Goal: Contribute content: Contribute content

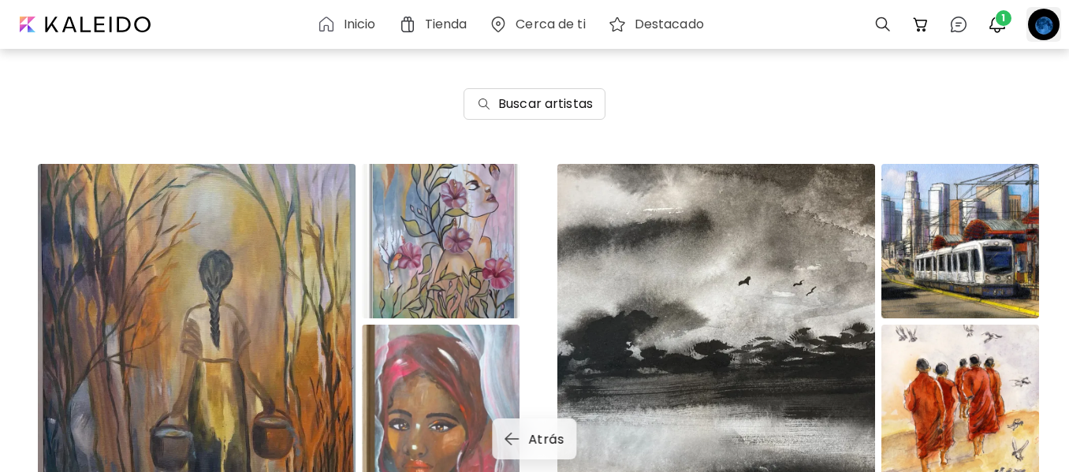
click at [1043, 26] on div at bounding box center [1043, 24] width 35 height 35
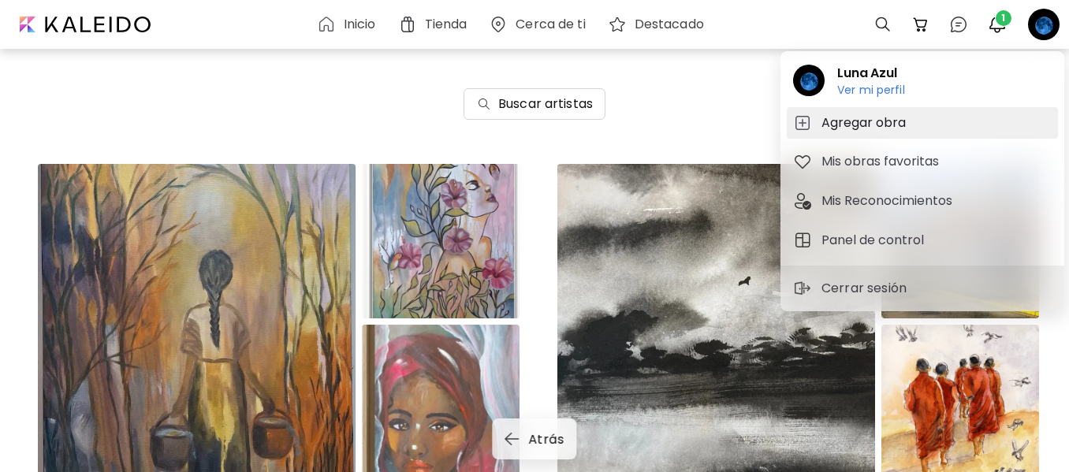
click at [856, 114] on h5 "Agregar obra" at bounding box center [865, 122] width 89 height 19
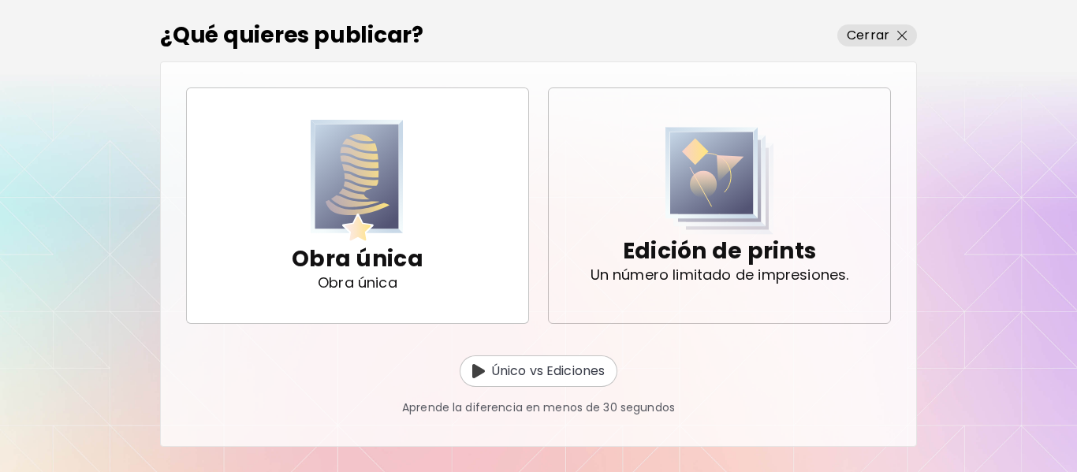
click at [709, 259] on p "Edición de prints" at bounding box center [719, 252] width 193 height 32
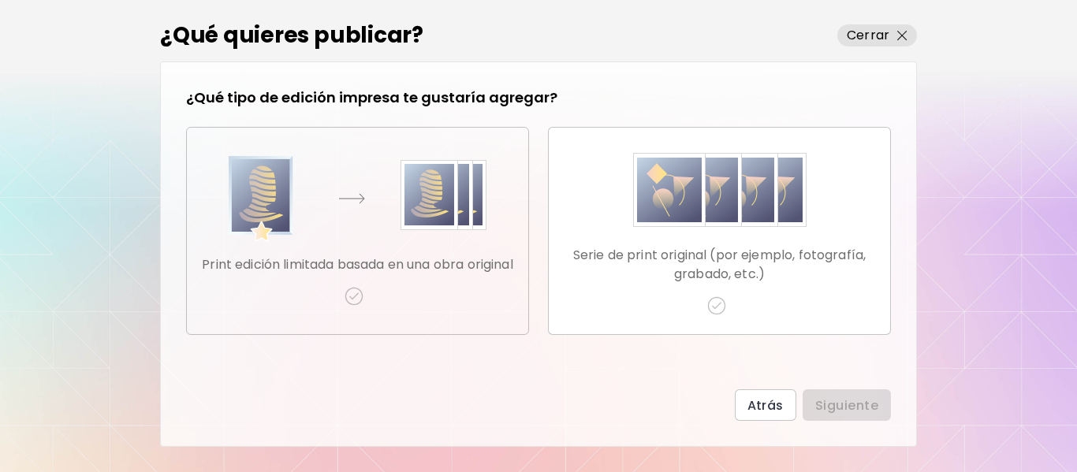
click at [407, 261] on p "Print edición limitada basada en una obra original" at bounding box center [357, 264] width 311 height 19
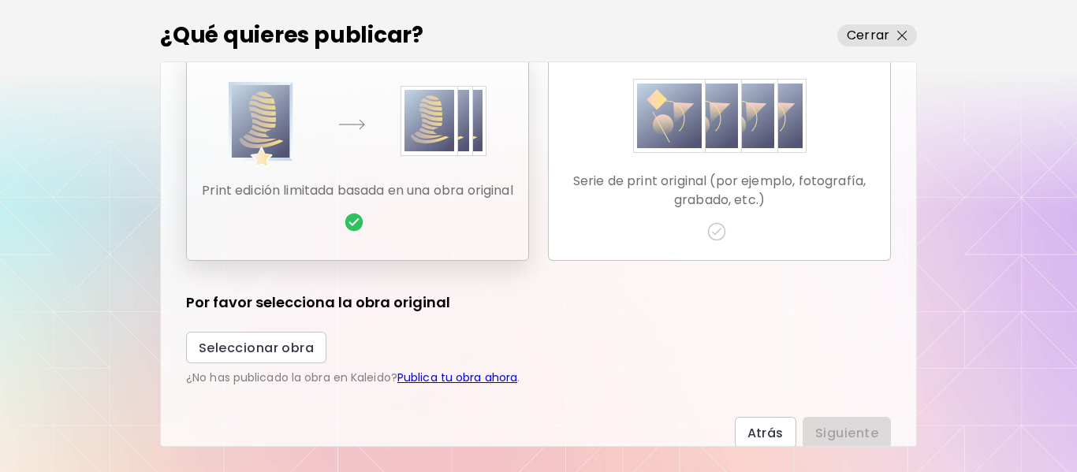
scroll to position [76, 0]
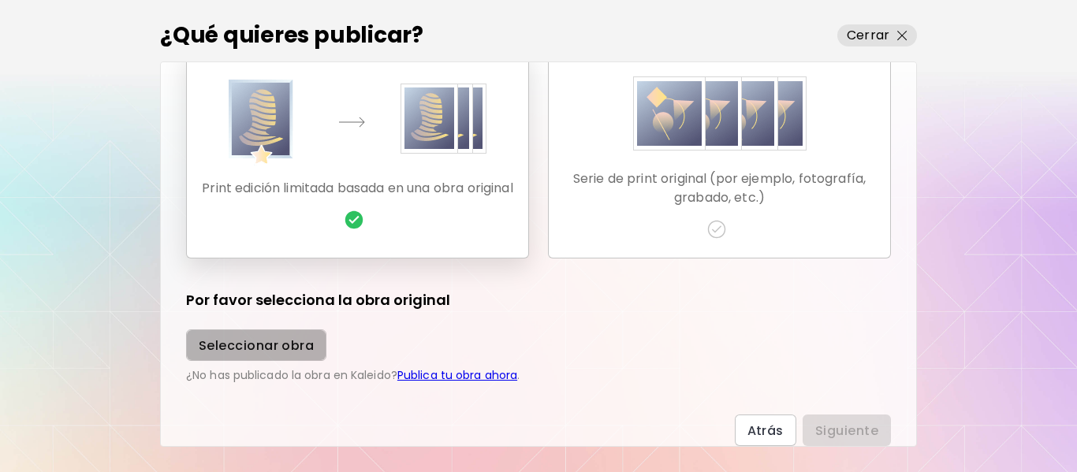
click at [285, 345] on span "Seleccionar obra" at bounding box center [256, 345] width 115 height 17
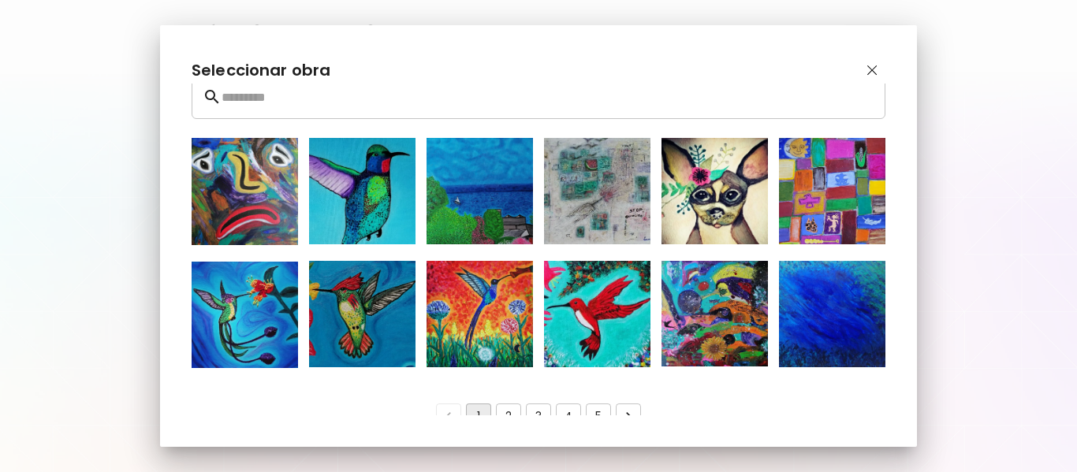
scroll to position [39, 0]
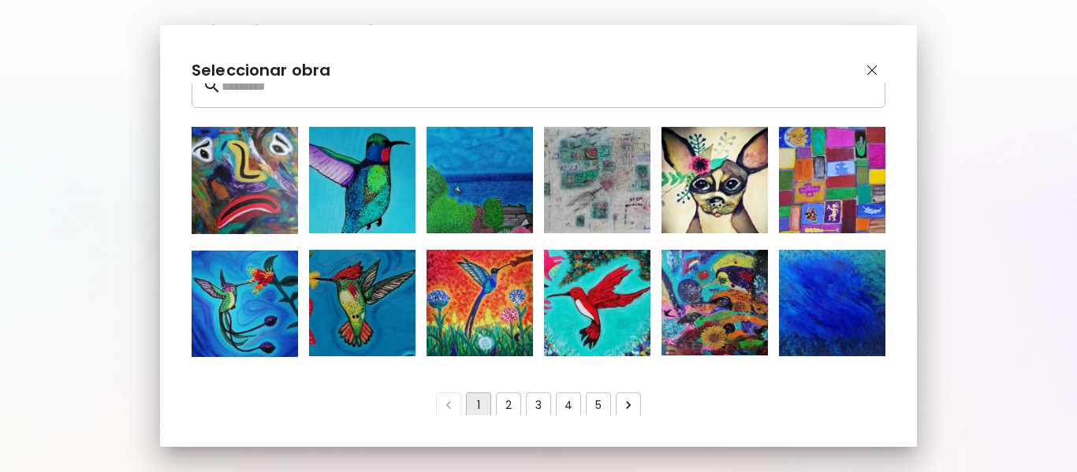
click at [505, 401] on button "2" at bounding box center [508, 404] width 25 height 25
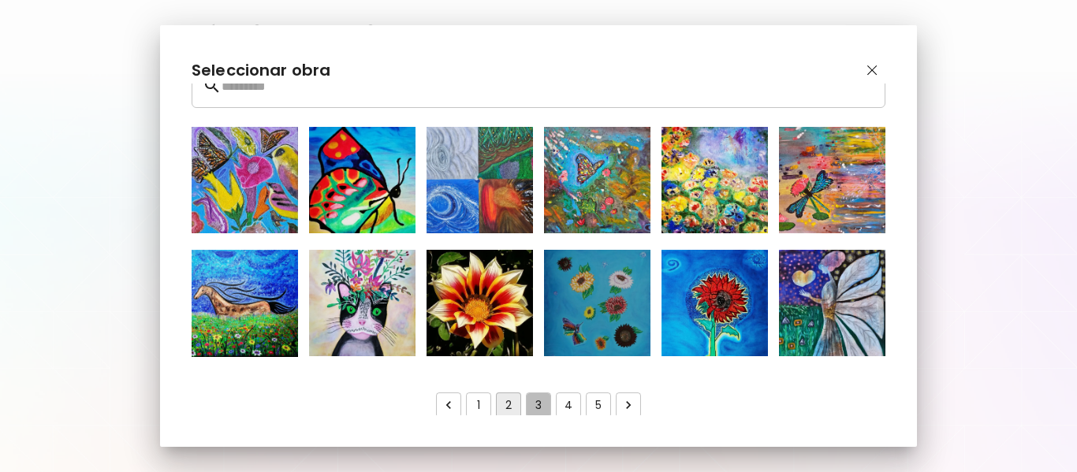
click at [533, 395] on button "3" at bounding box center [538, 404] width 25 height 25
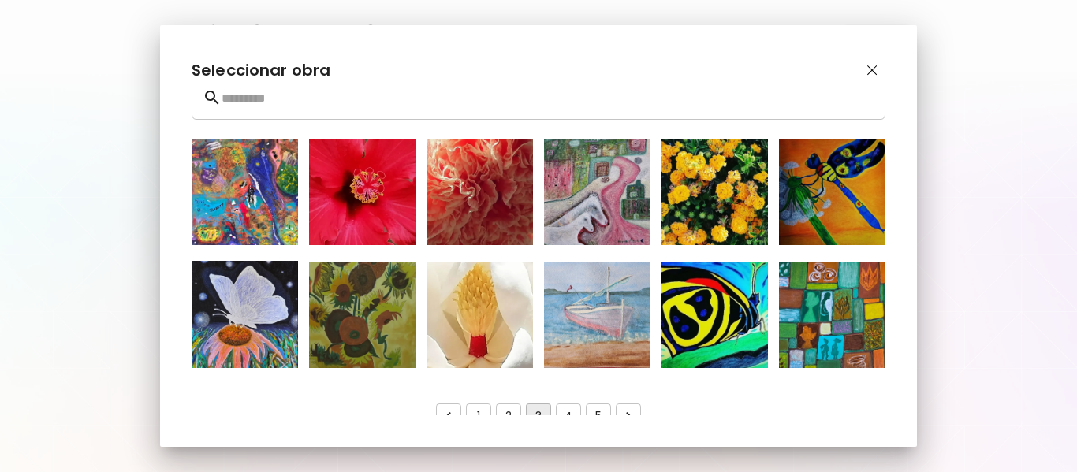
scroll to position [38, 0]
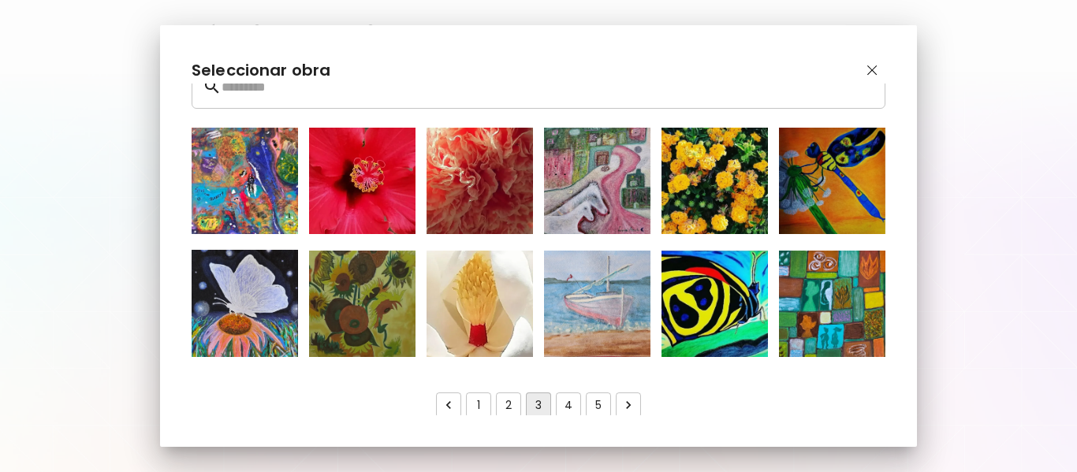
click at [562, 405] on button "4" at bounding box center [568, 404] width 25 height 25
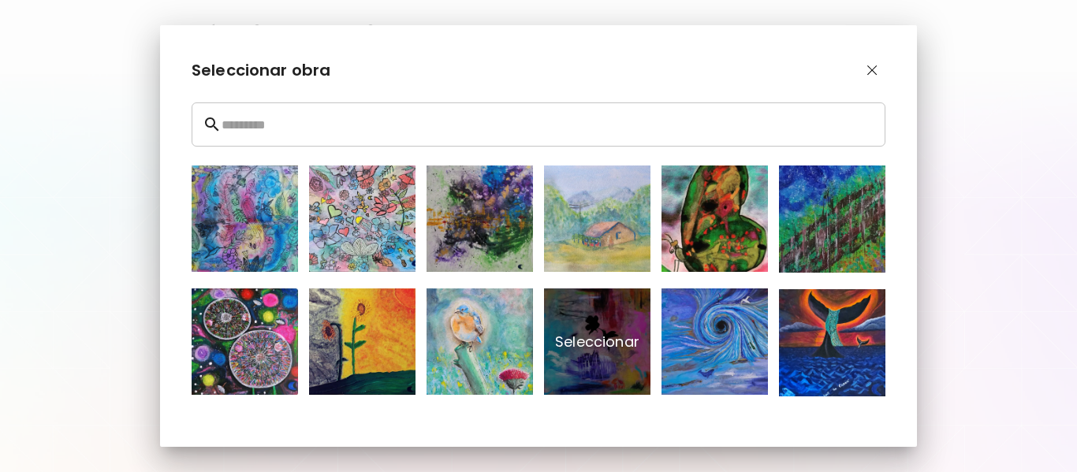
scroll to position [39, 0]
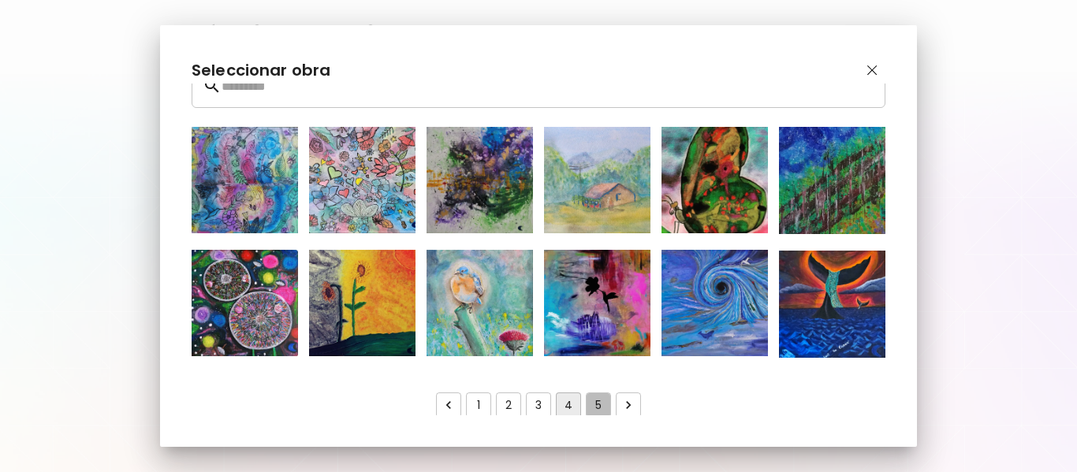
click at [594, 402] on button "5" at bounding box center [598, 404] width 25 height 25
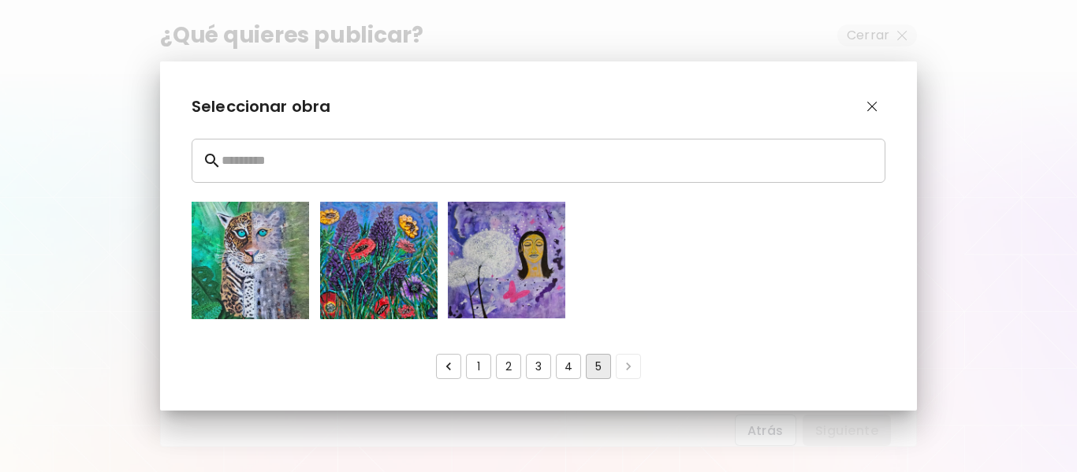
click at [569, 363] on button "4" at bounding box center [568, 366] width 25 height 25
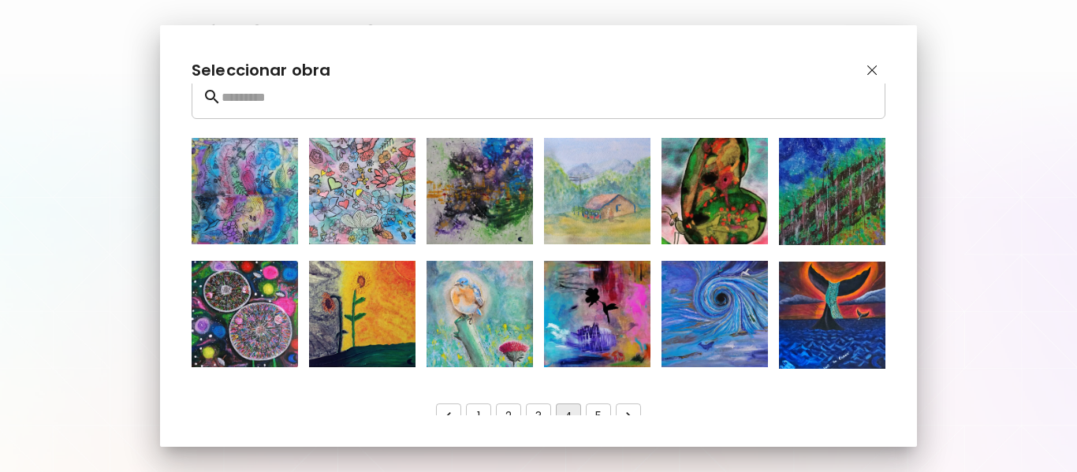
scroll to position [39, 0]
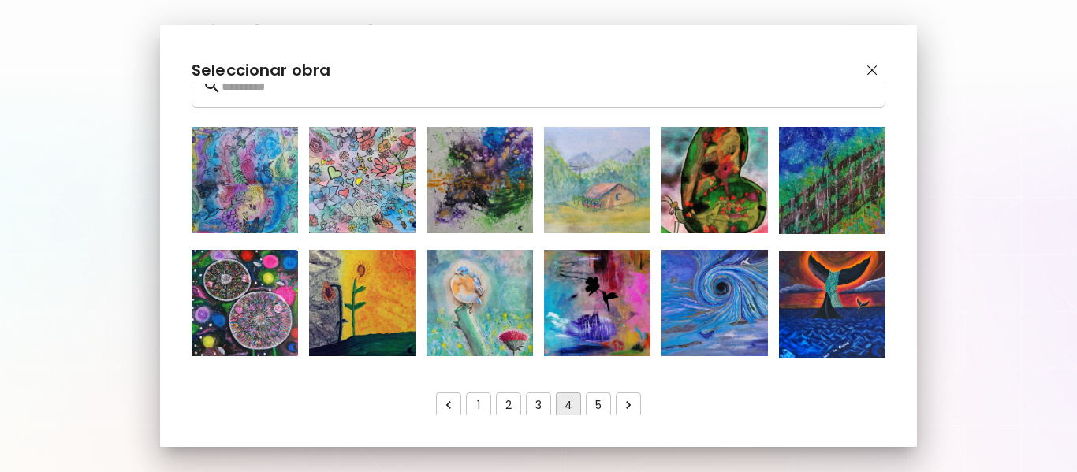
click at [538, 401] on button "3" at bounding box center [538, 404] width 25 height 25
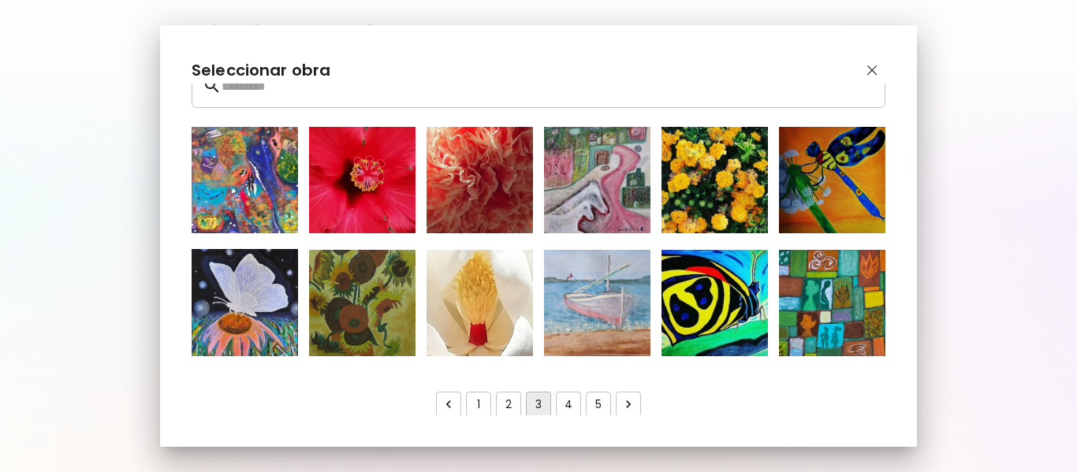
scroll to position [0, 0]
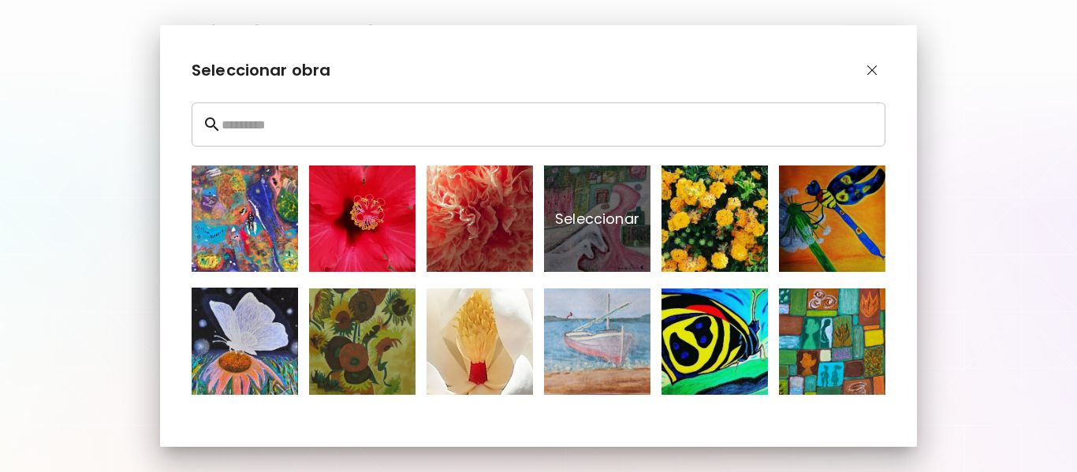
click at [597, 205] on p "Seleccionar" at bounding box center [597, 219] width 106 height 106
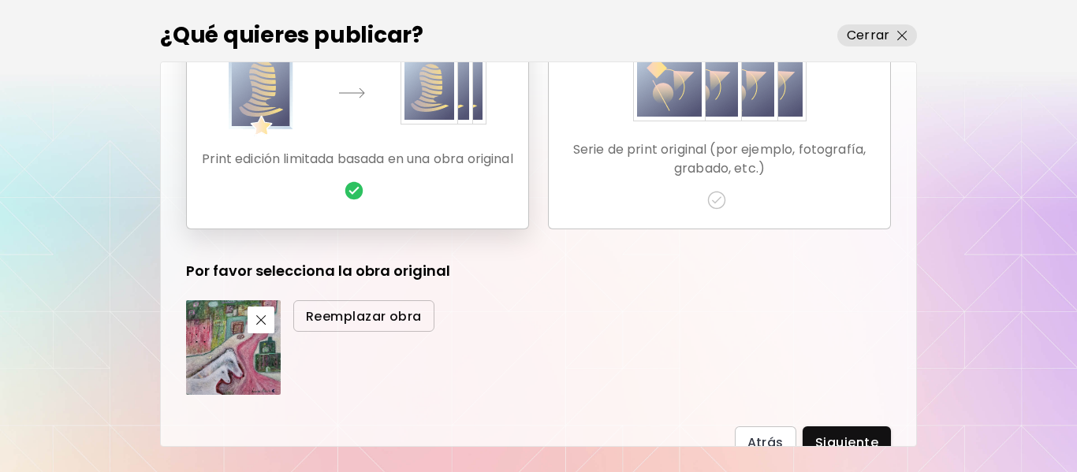
scroll to position [117, 0]
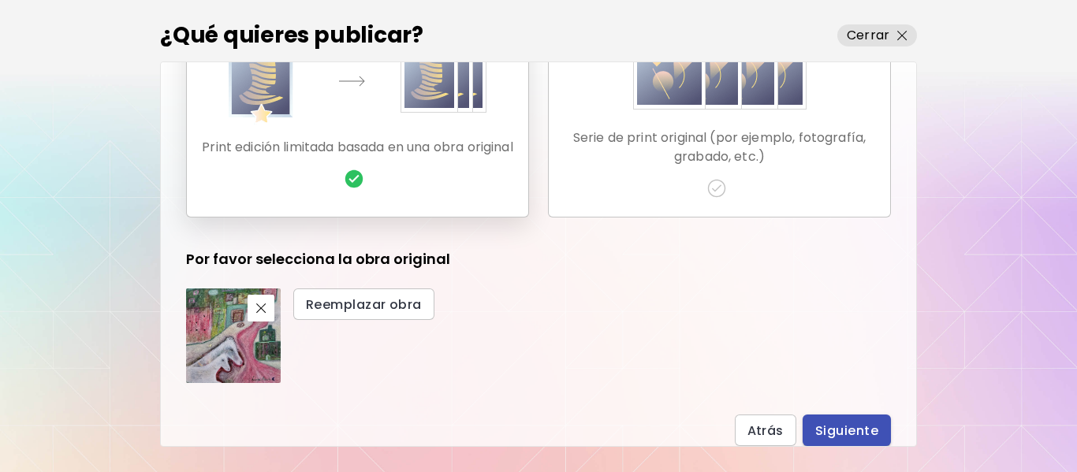
click at [862, 425] on span "Siguiente" at bounding box center [846, 430] width 63 height 17
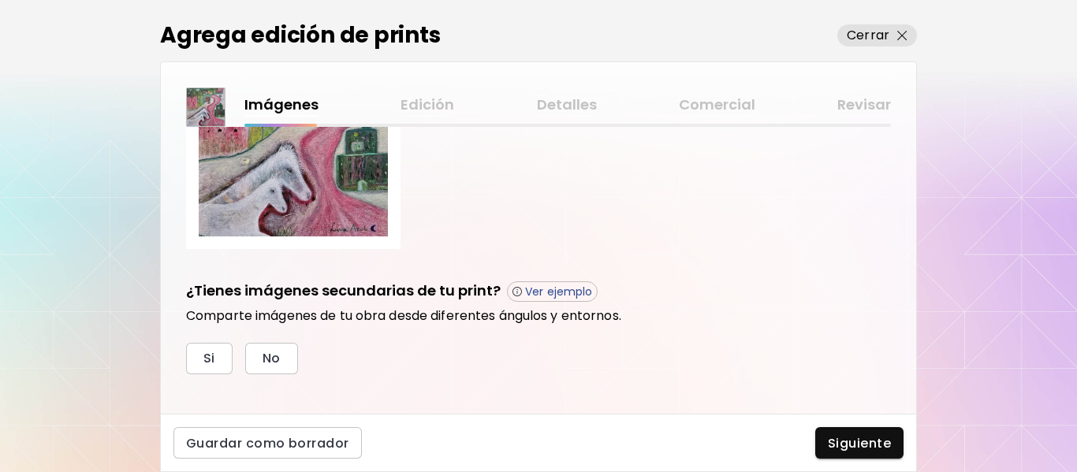
scroll to position [190, 0]
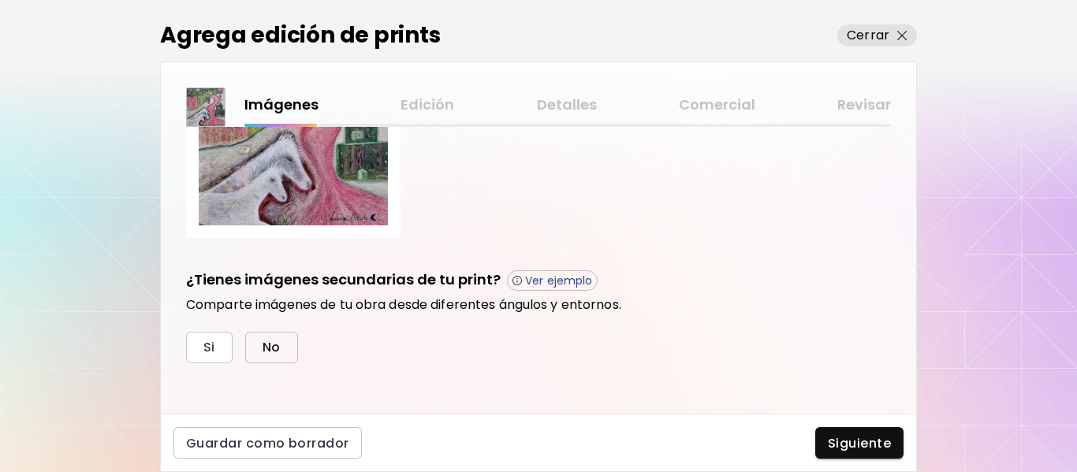
click at [274, 347] on span "No" at bounding box center [271, 347] width 18 height 17
click at [864, 441] on span "Siguiente" at bounding box center [859, 443] width 63 height 17
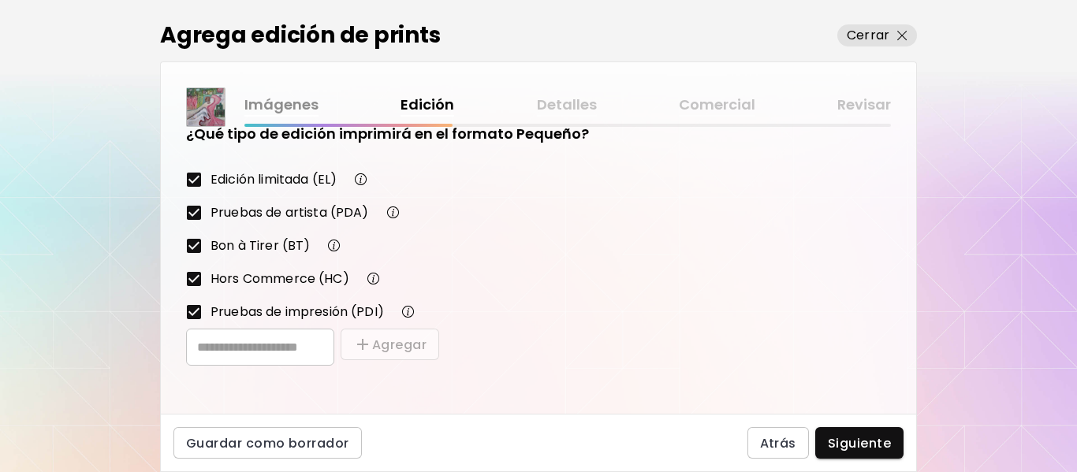
scroll to position [563, 0]
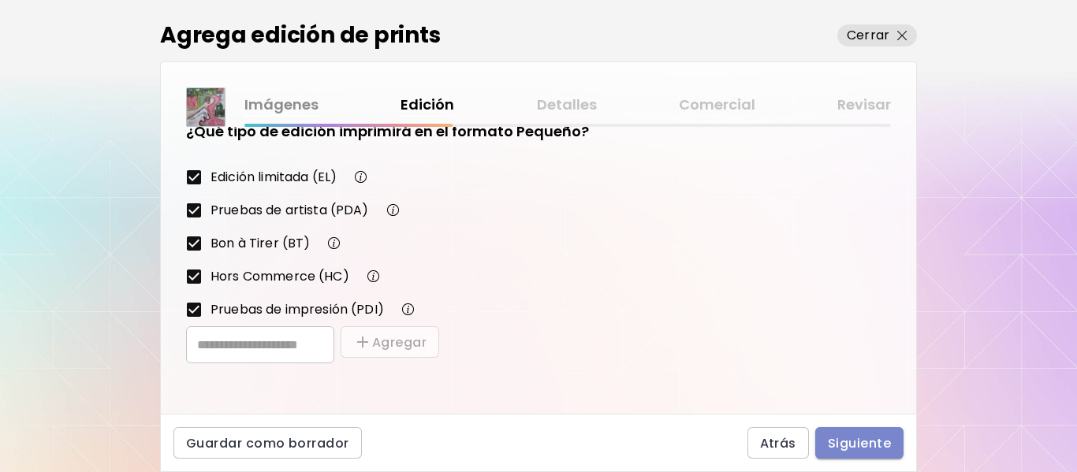
click at [824, 430] on button "Siguiente" at bounding box center [859, 443] width 88 height 32
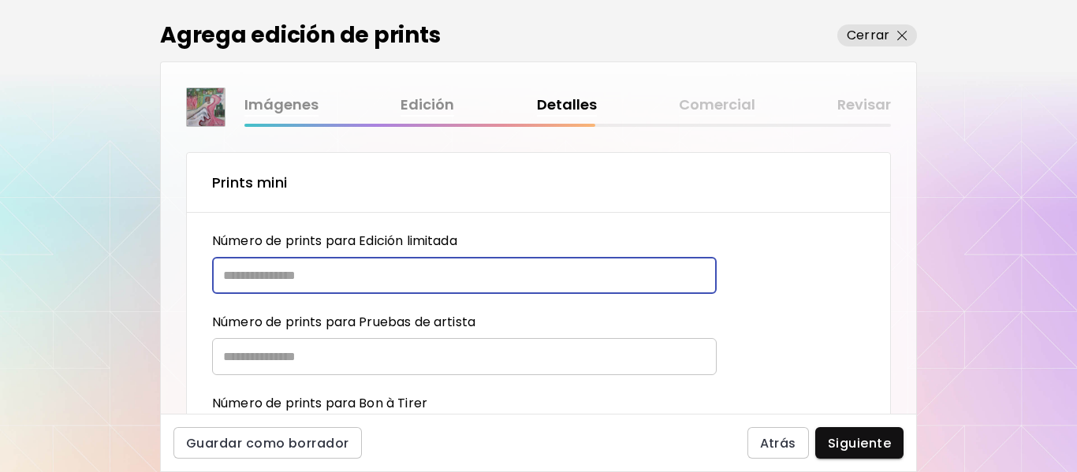
click at [395, 278] on input "text" at bounding box center [458, 275] width 493 height 37
type input "**"
click at [389, 359] on input "text" at bounding box center [458, 356] width 493 height 37
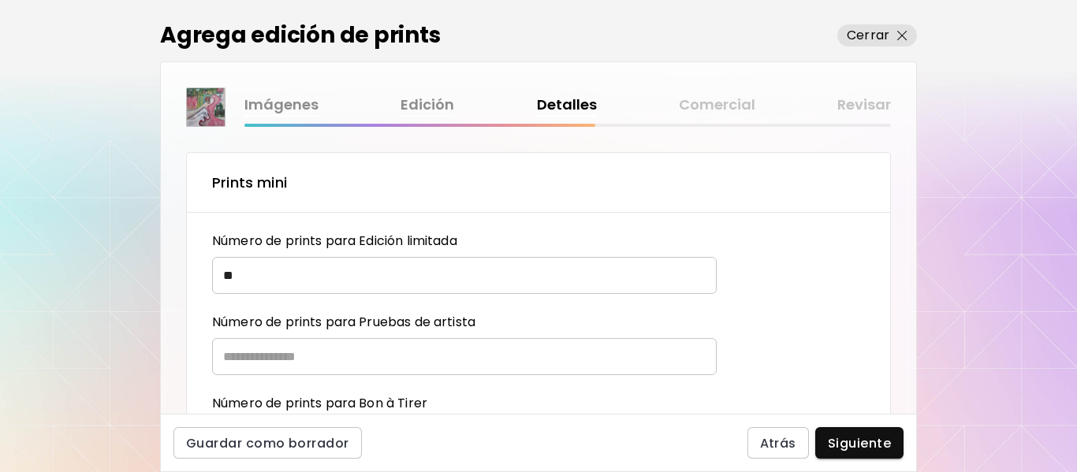
scroll to position [158, 0]
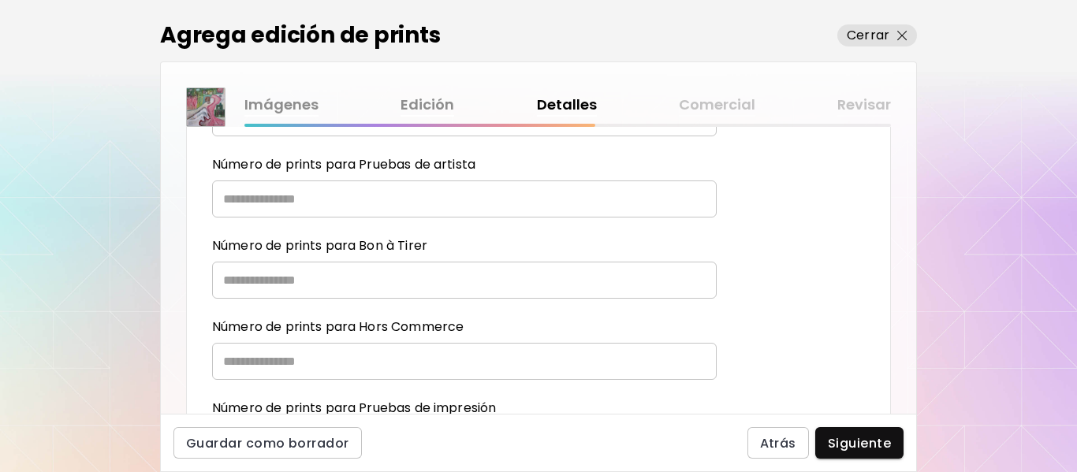
click at [337, 209] on input "text" at bounding box center [458, 198] width 493 height 37
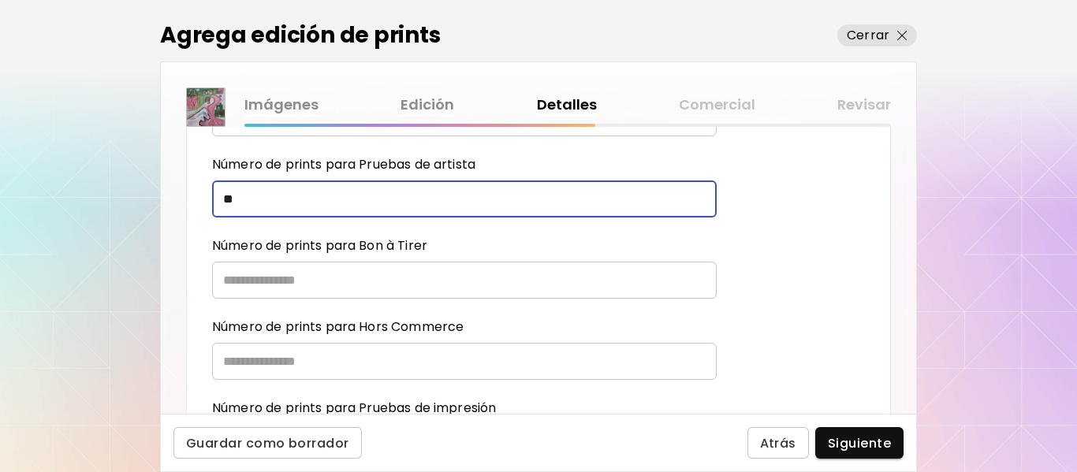
type input "**"
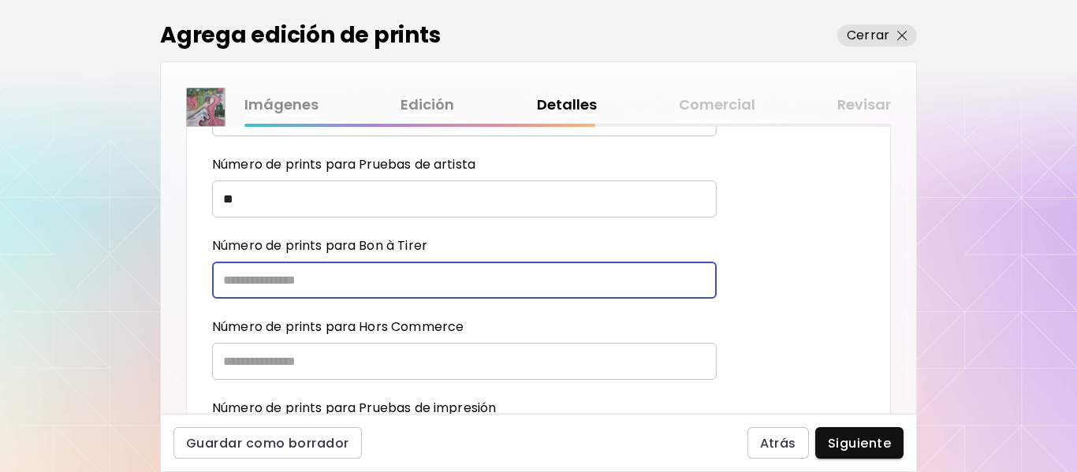
click at [306, 277] on input "text" at bounding box center [458, 280] width 493 height 37
type input "*"
click at [291, 357] on input "text" at bounding box center [458, 361] width 493 height 37
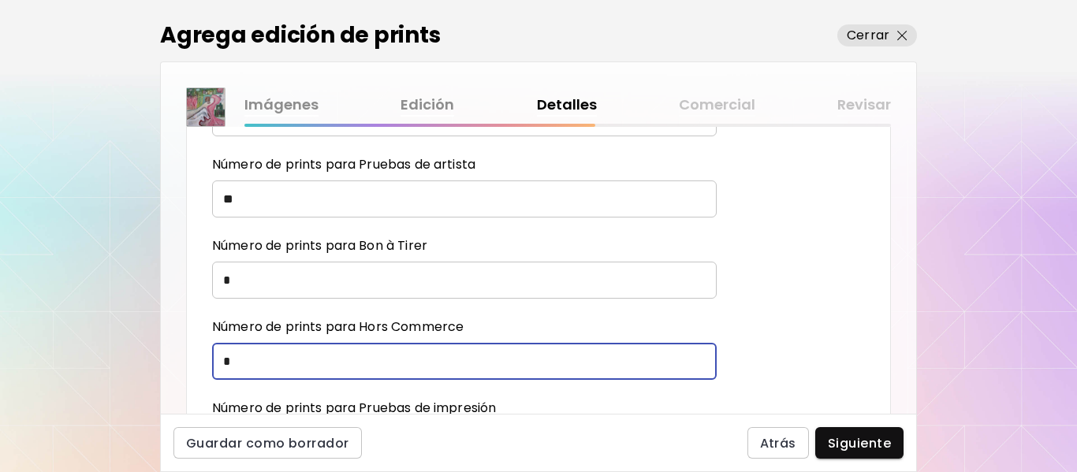
type input "*"
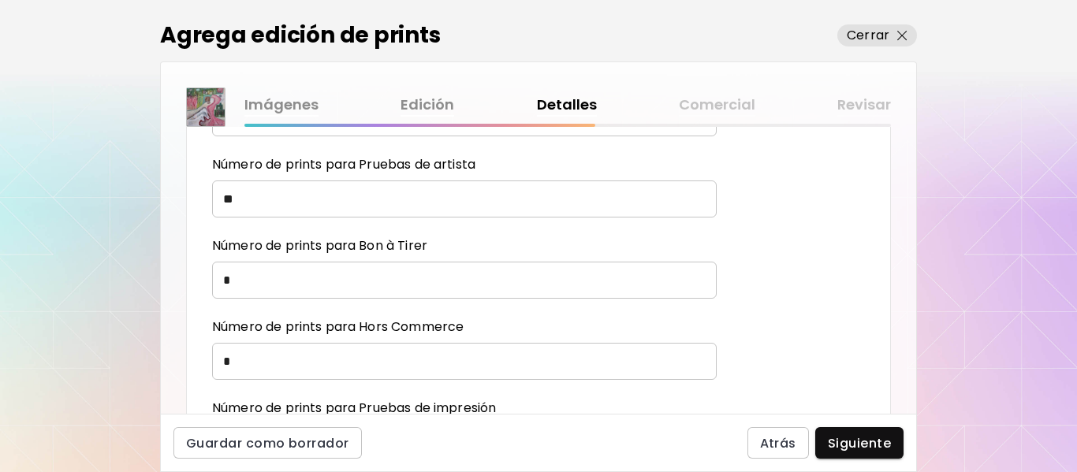
scroll to position [236, 0]
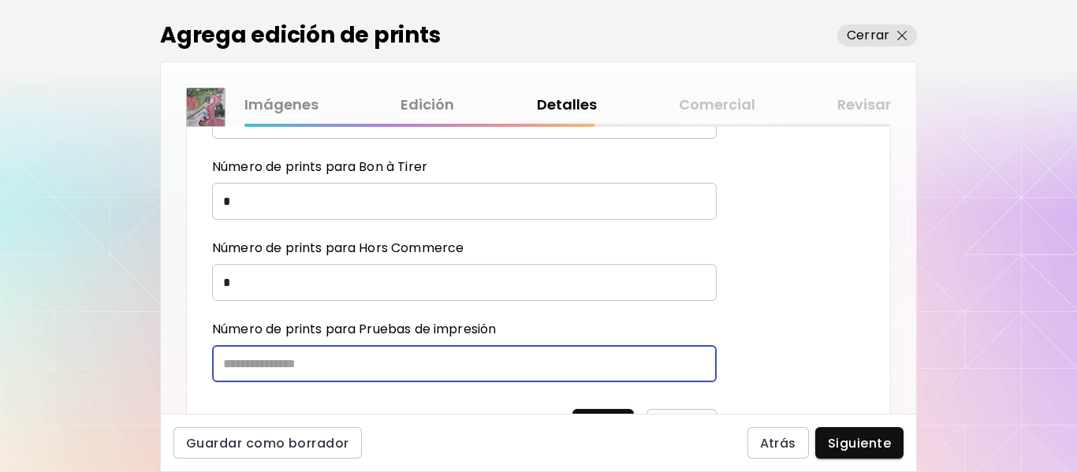
click at [282, 363] on input "text" at bounding box center [458, 363] width 493 height 37
type input "*"
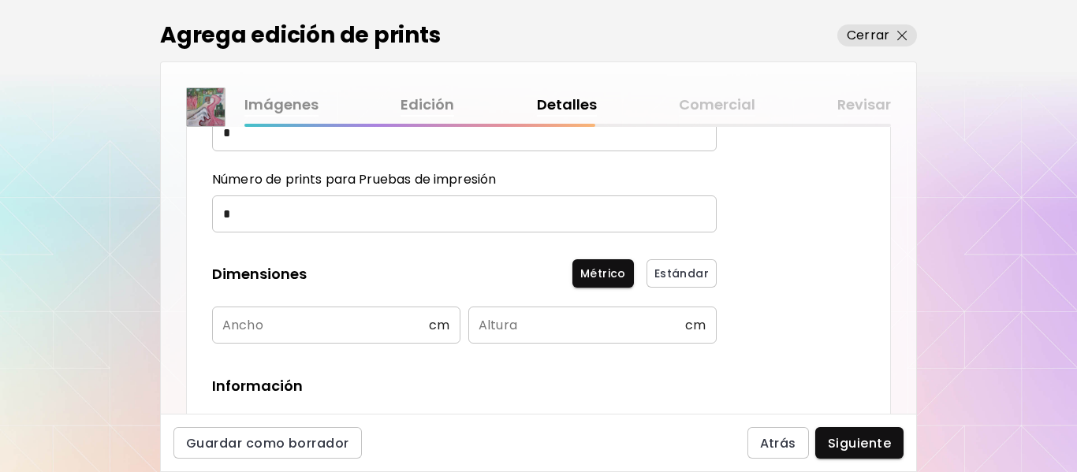
scroll to position [394, 0]
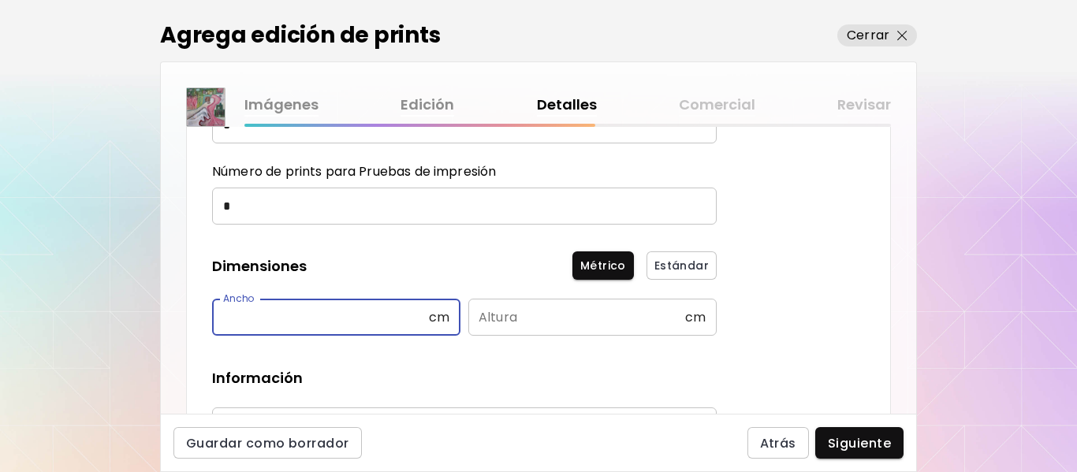
click at [266, 319] on input "text" at bounding box center [320, 317] width 217 height 37
click at [511, 314] on input "text" at bounding box center [576, 317] width 217 height 37
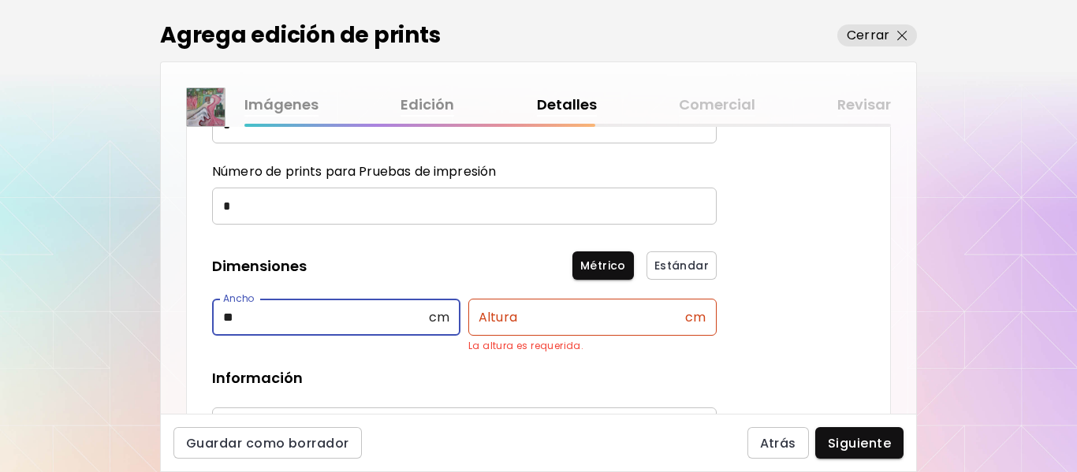
click at [289, 326] on input "**" at bounding box center [320, 317] width 217 height 37
type input "**"
click at [489, 320] on input "text" at bounding box center [576, 317] width 217 height 37
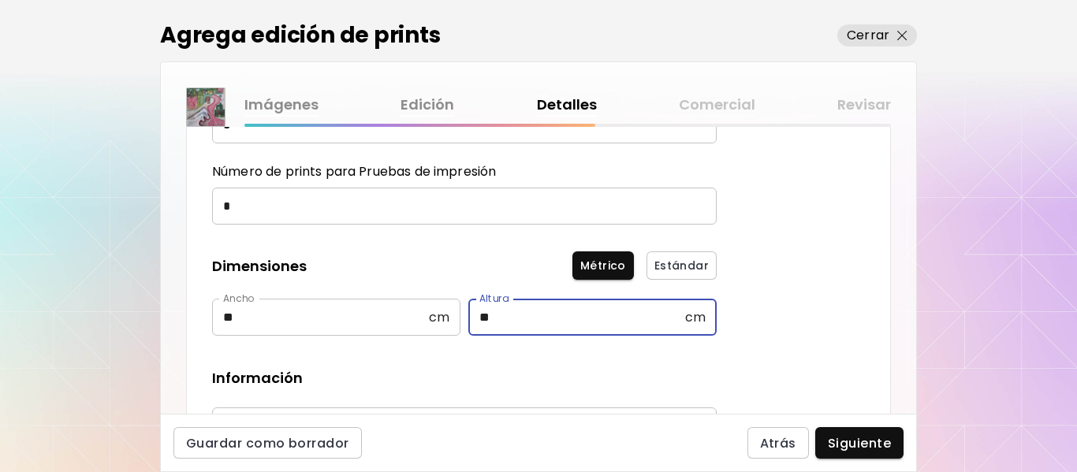
scroll to position [473, 0]
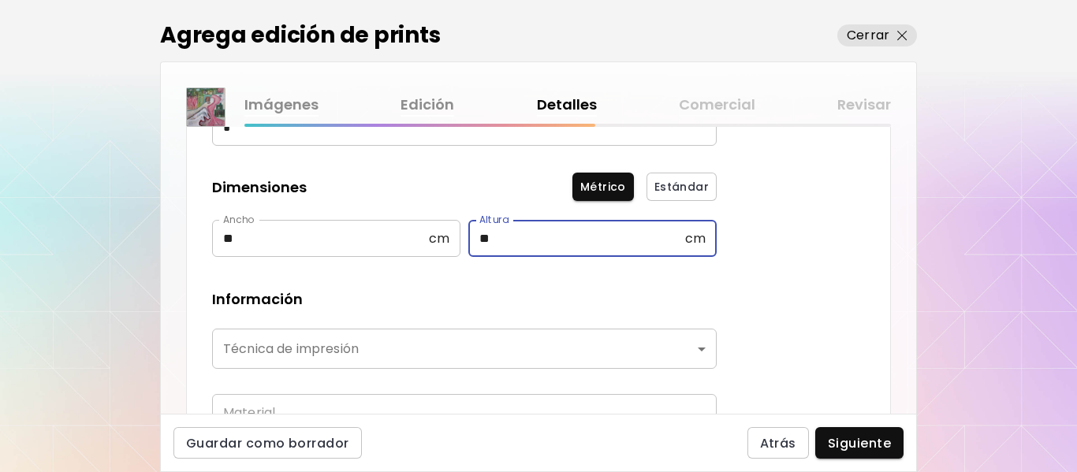
type input "**"
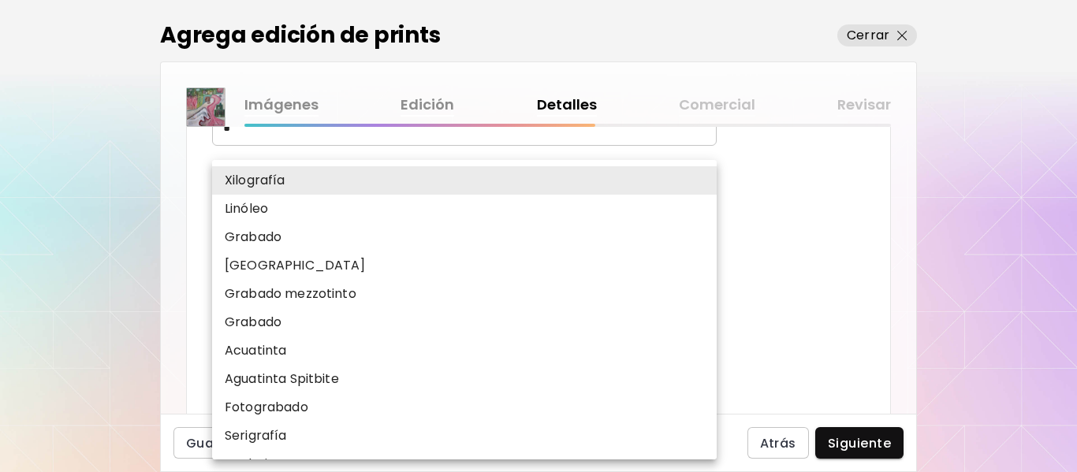
click at [402, 341] on body "MyStudio Actualizar My Website My Showrooms My Documents My Subscribers My Prov…" at bounding box center [538, 236] width 1077 height 472
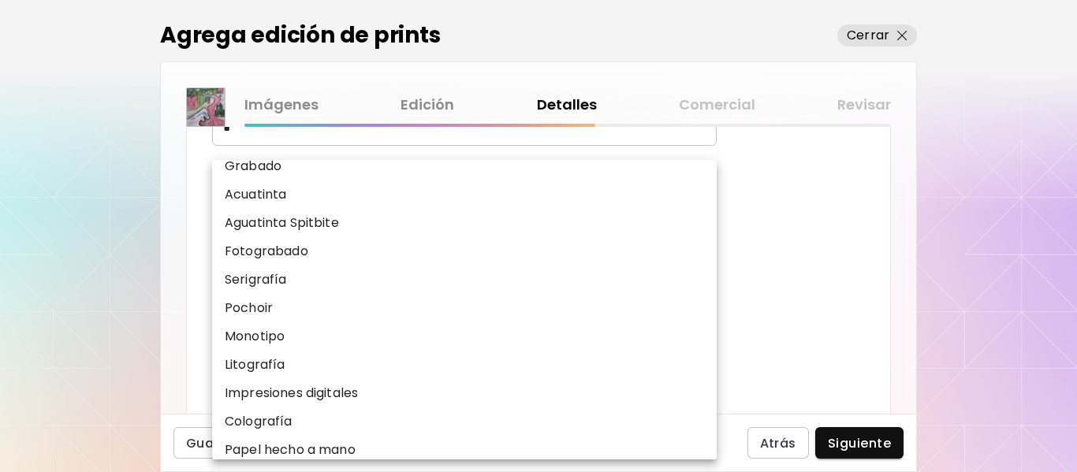
scroll to position [158, 0]
click at [289, 391] on p "Impresiones digitales" at bounding box center [291, 391] width 133 height 19
type input "**********"
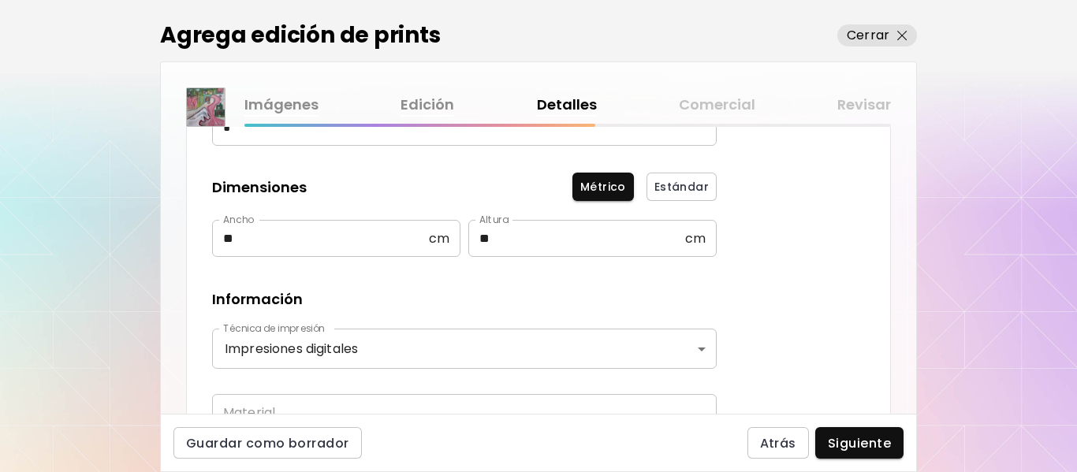
click at [282, 414] on div "Guardar como borrador Atrás Siguiente" at bounding box center [538, 443] width 757 height 58
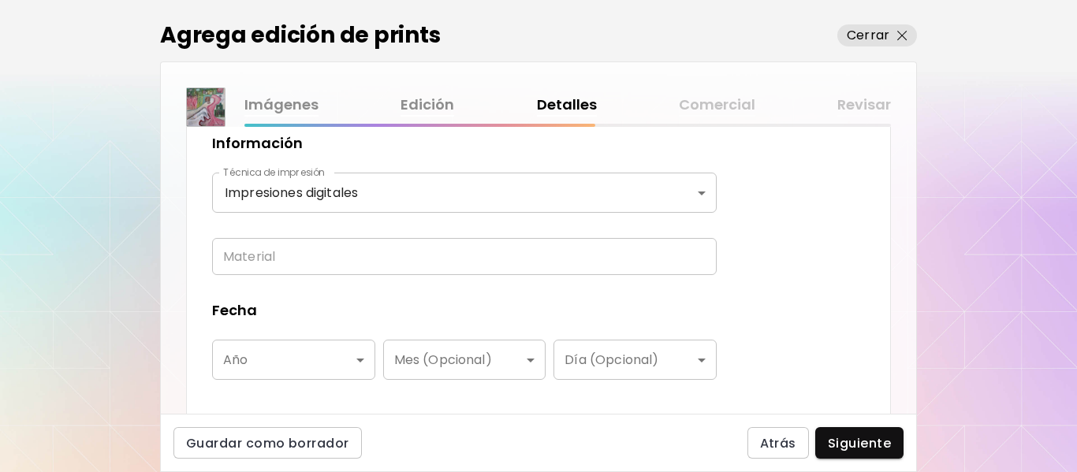
scroll to position [631, 0]
click at [303, 252] on input "text" at bounding box center [464, 254] width 504 height 37
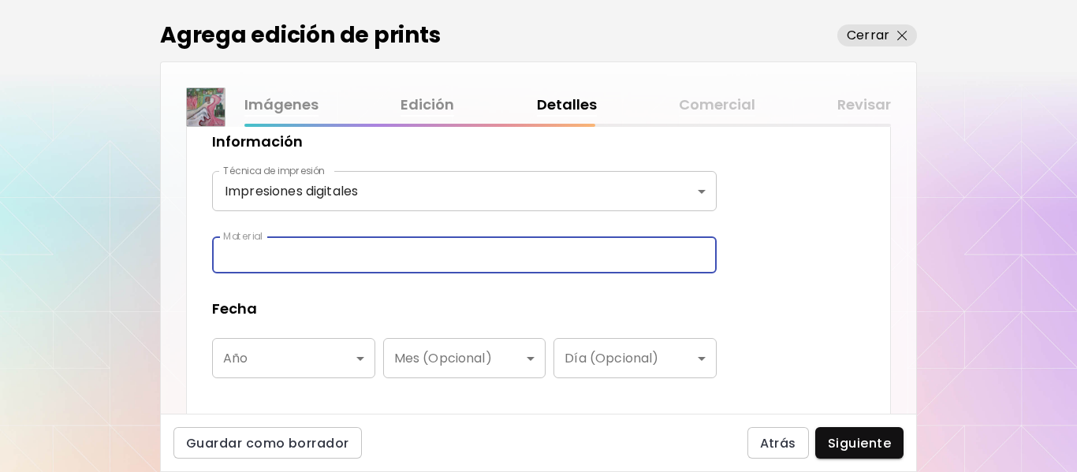
type input "**********"
click at [361, 363] on body "**********" at bounding box center [538, 236] width 1077 height 472
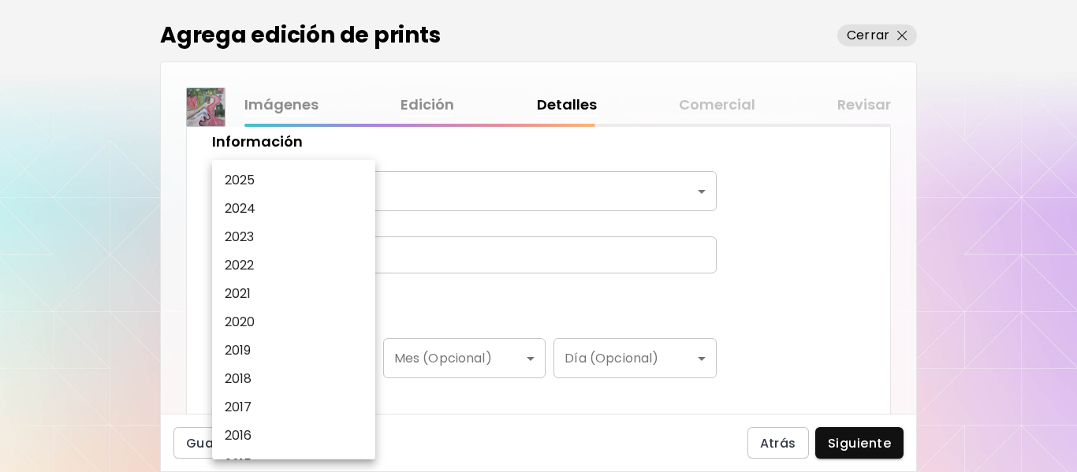
click at [255, 172] on li "2025" at bounding box center [297, 180] width 171 height 28
type input "****"
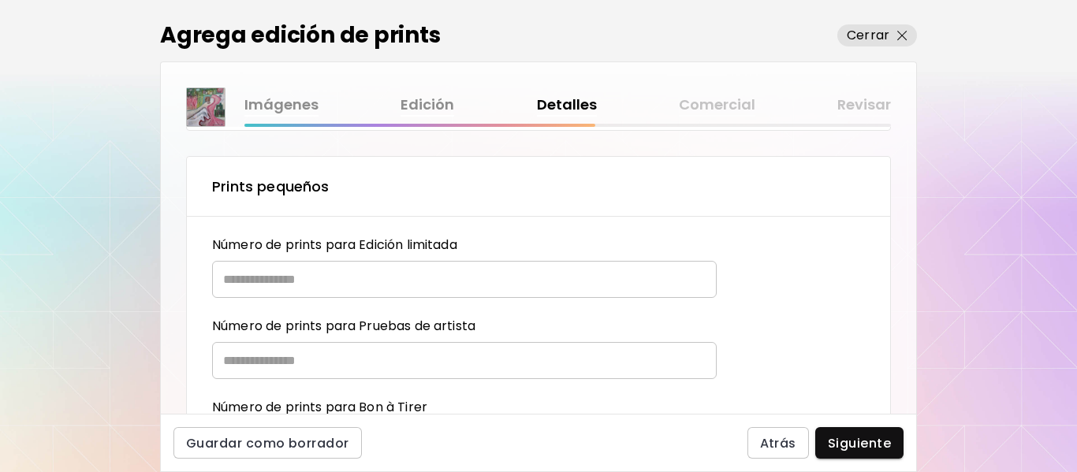
scroll to position [946, 0]
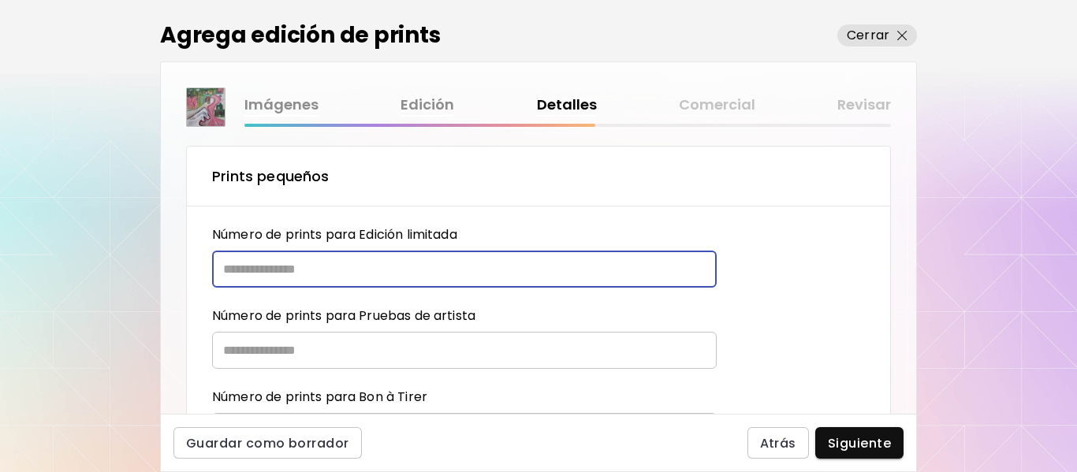
click at [393, 264] on input "text" at bounding box center [458, 269] width 493 height 37
type input "*"
click at [310, 354] on input "text" at bounding box center [458, 350] width 493 height 37
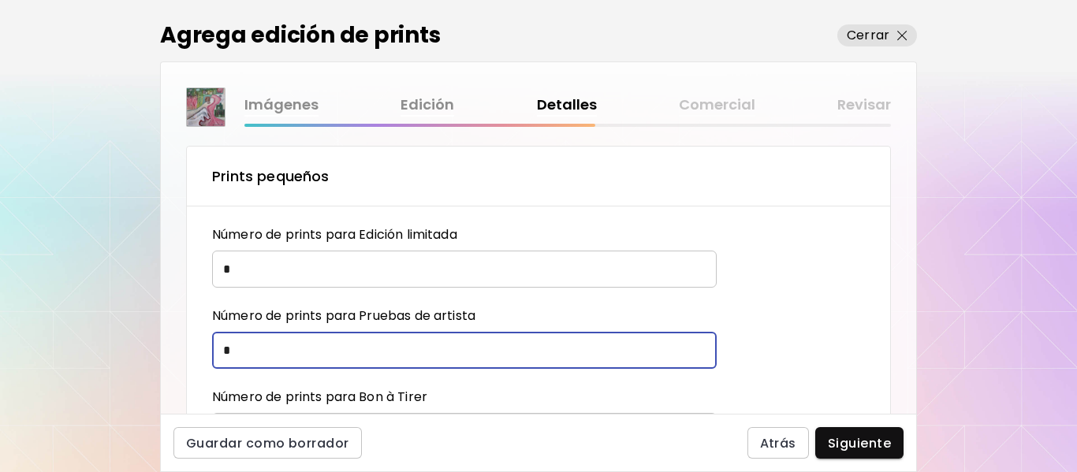
type input "*"
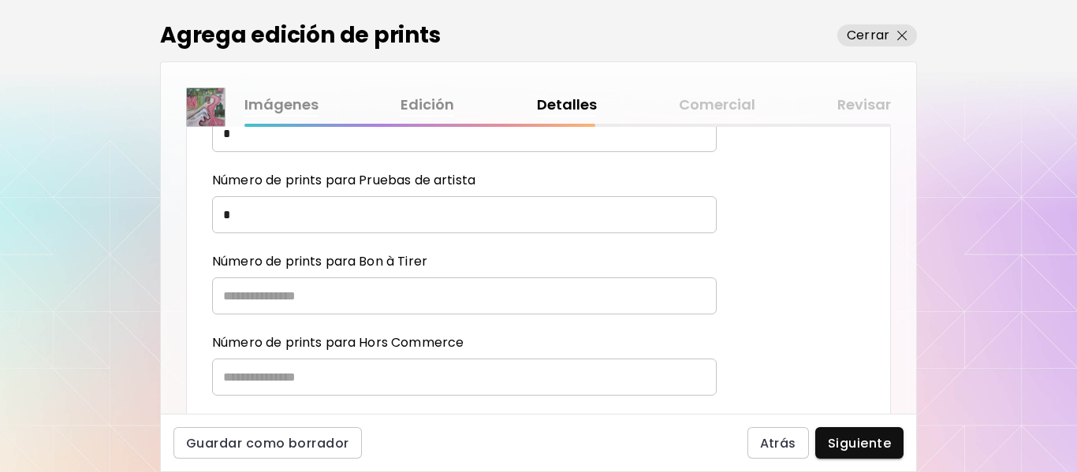
scroll to position [1103, 0]
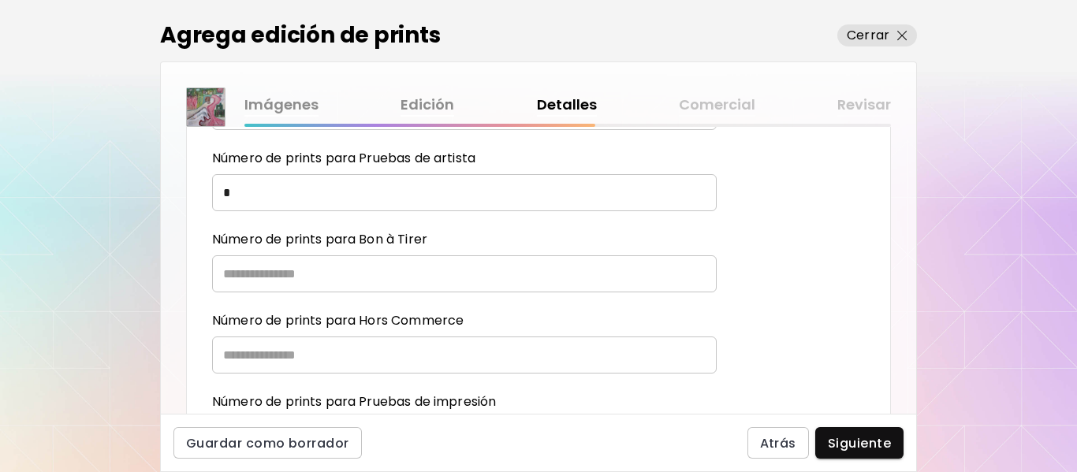
click at [302, 277] on input "text" at bounding box center [458, 273] width 493 height 37
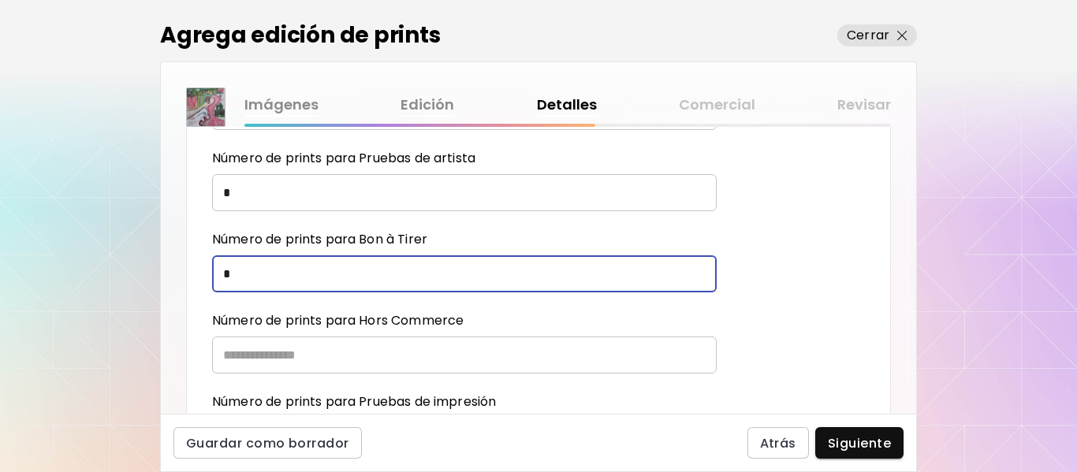
type input "*"
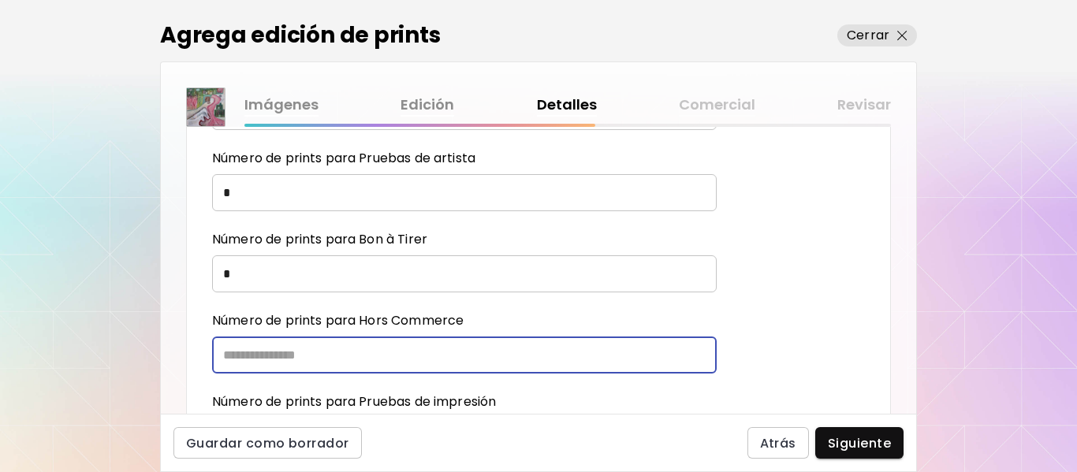
click at [268, 350] on input "text" at bounding box center [458, 355] width 493 height 37
type input "*"
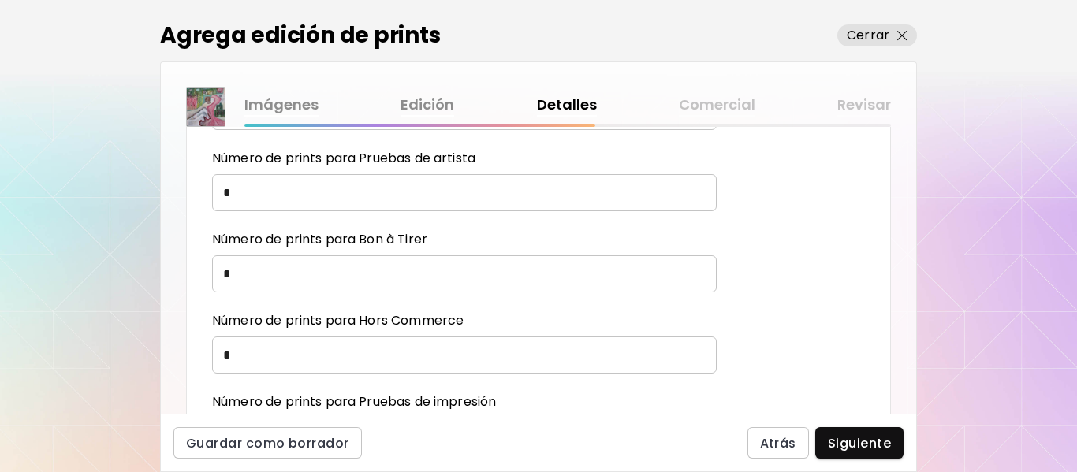
scroll to position [1182, 0]
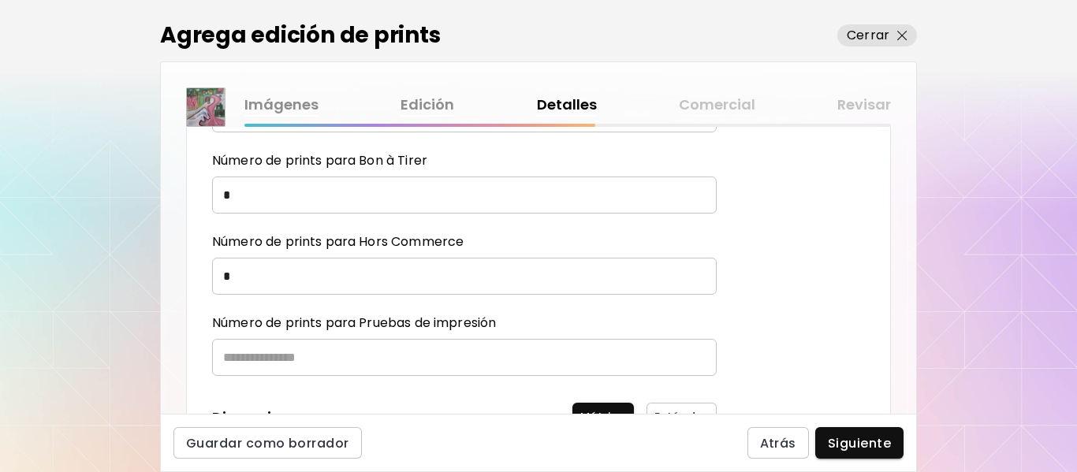
click at [268, 353] on input "text" at bounding box center [458, 357] width 493 height 37
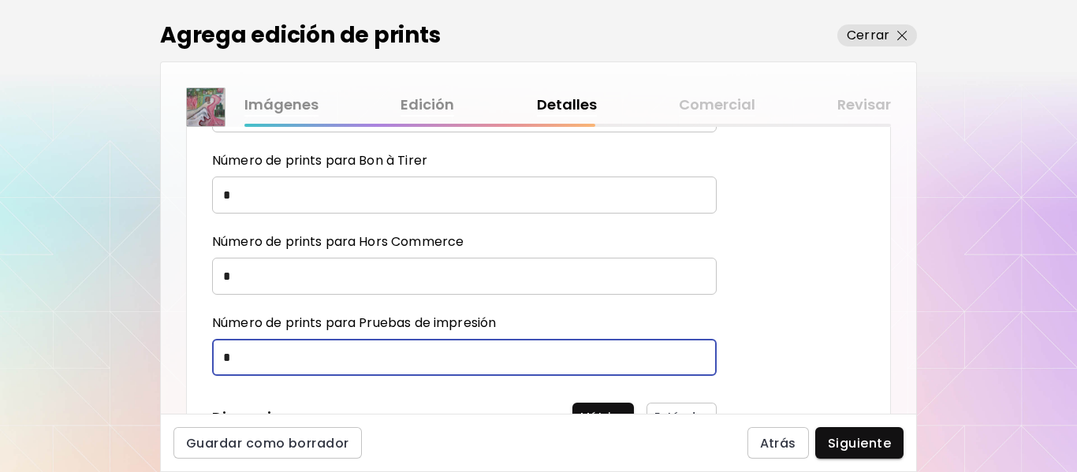
type input "*"
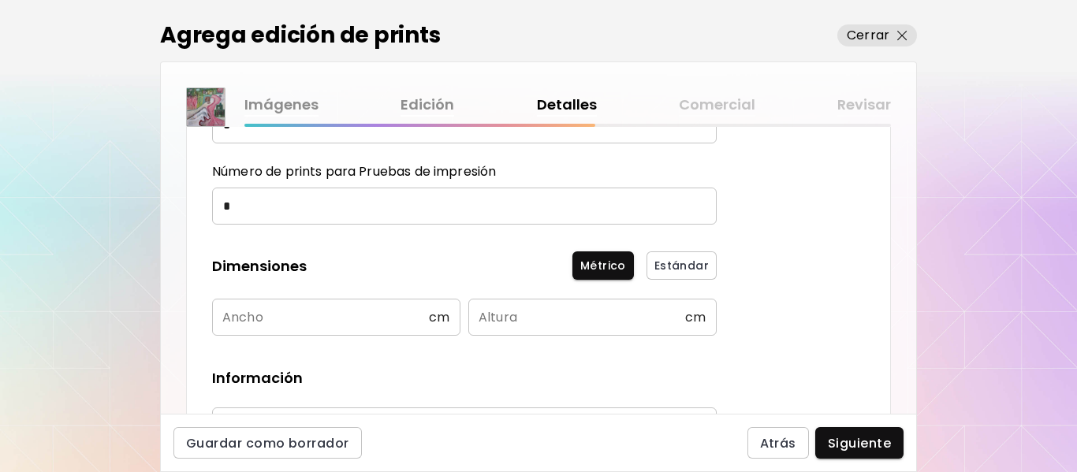
scroll to position [1340, 0]
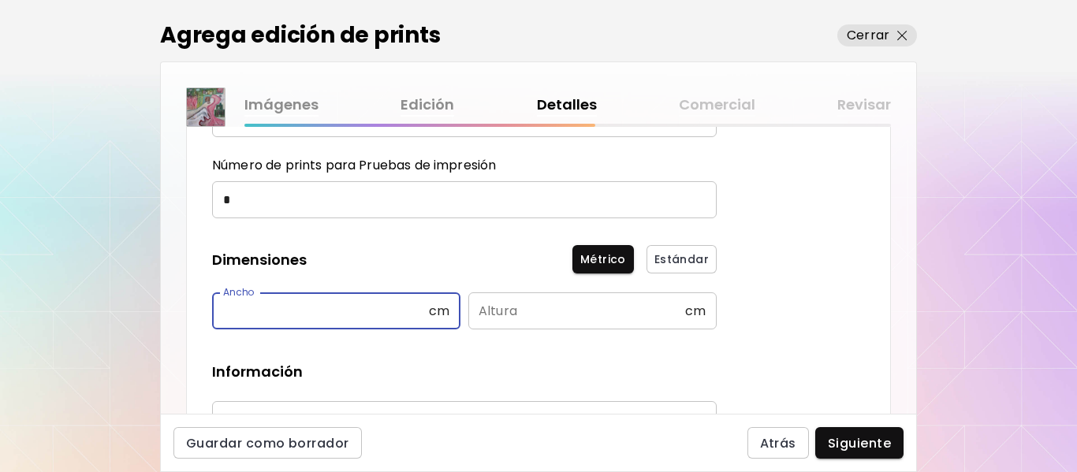
click at [276, 307] on input "text" at bounding box center [320, 310] width 217 height 37
type input "**"
click at [481, 310] on input "text" at bounding box center [576, 310] width 217 height 37
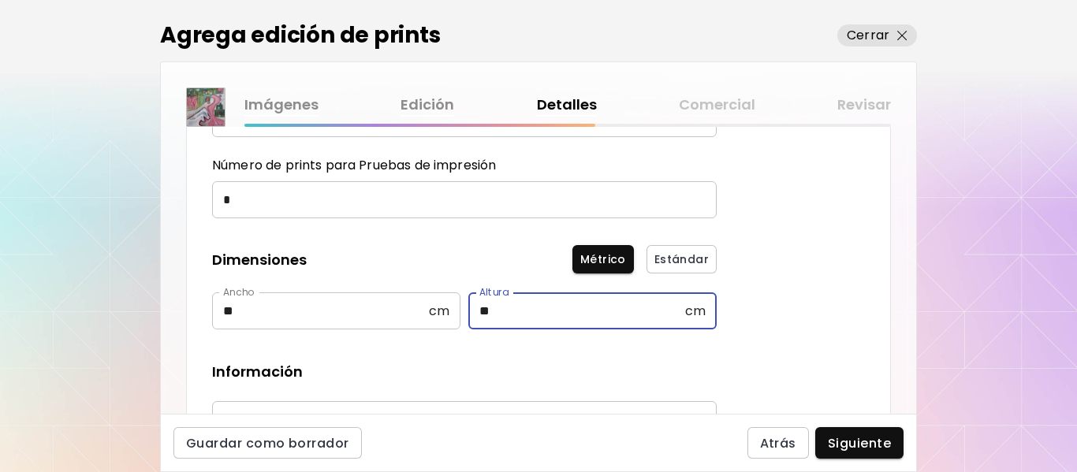
type input "**"
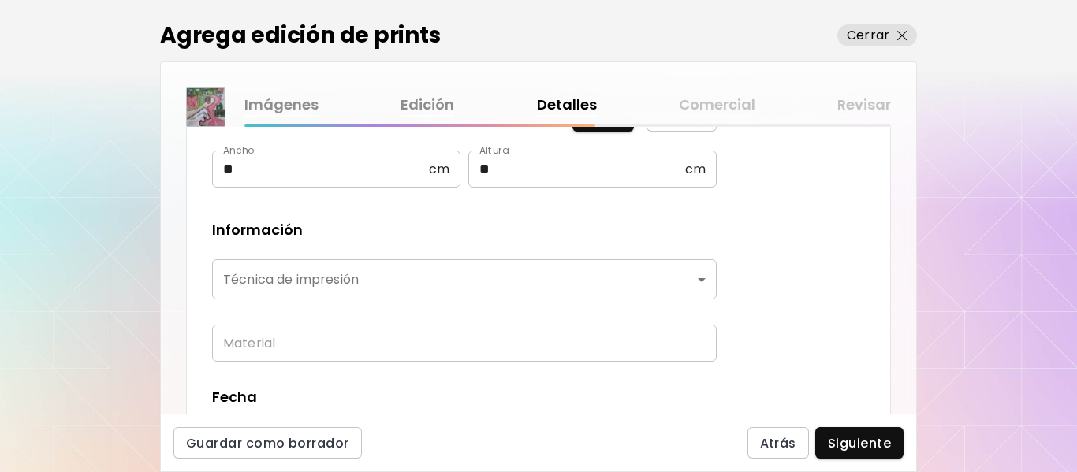
scroll to position [1497, 0]
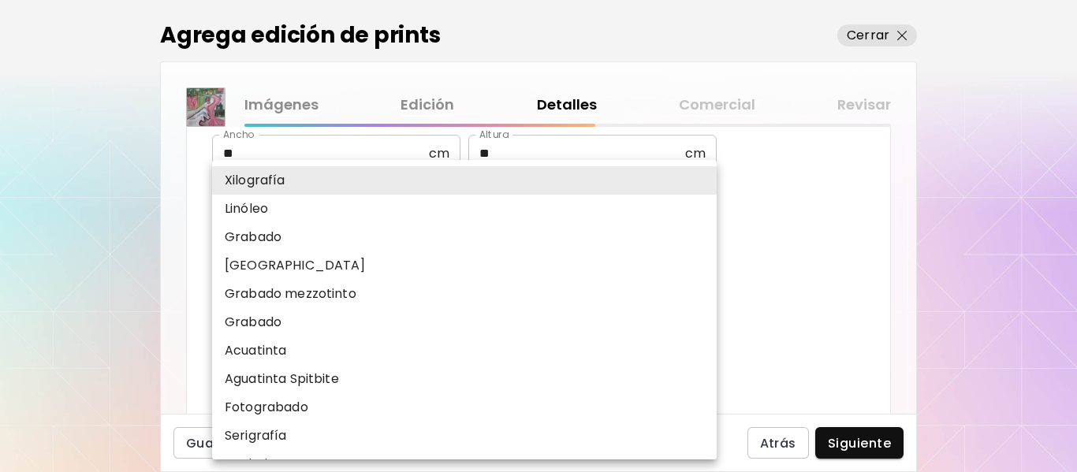
click at [425, 262] on body "**********" at bounding box center [538, 236] width 1077 height 472
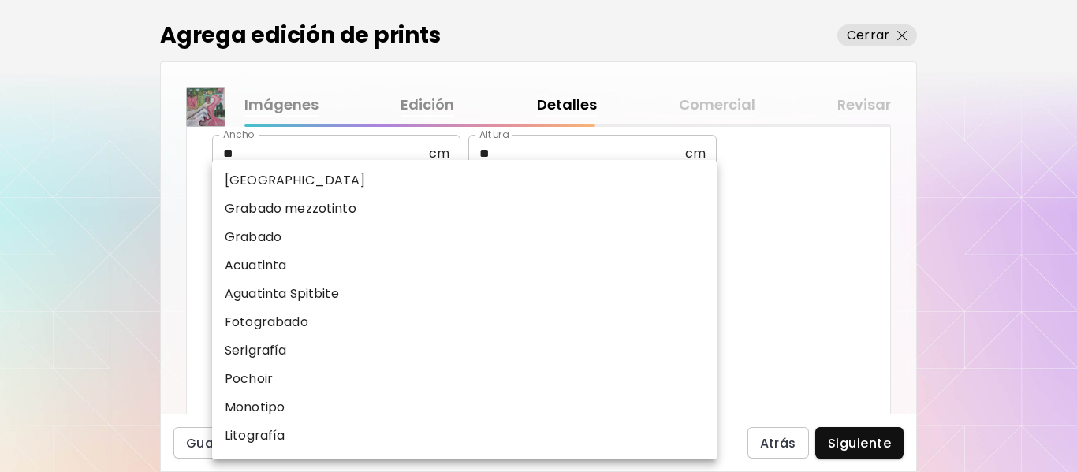
scroll to position [195, 0]
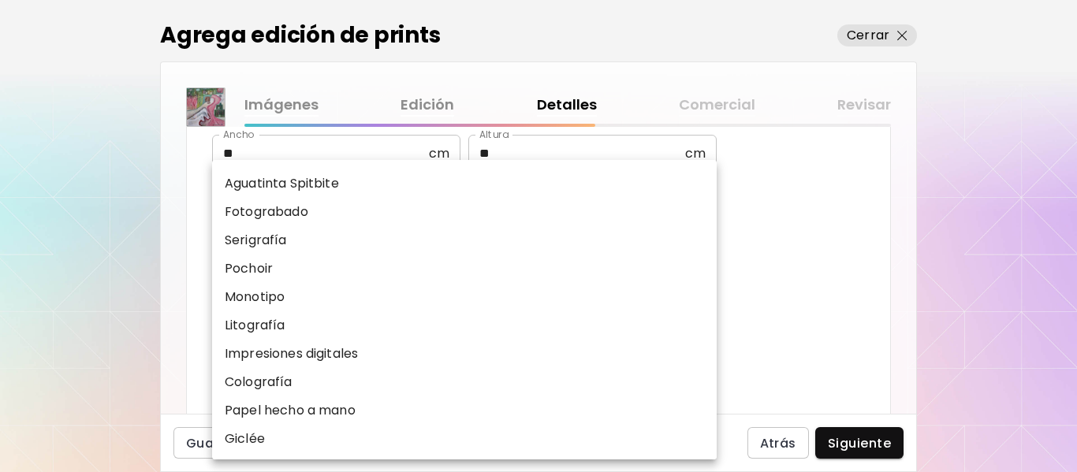
click at [333, 352] on p "Impresiones digitales" at bounding box center [291, 353] width 133 height 19
type input "**********"
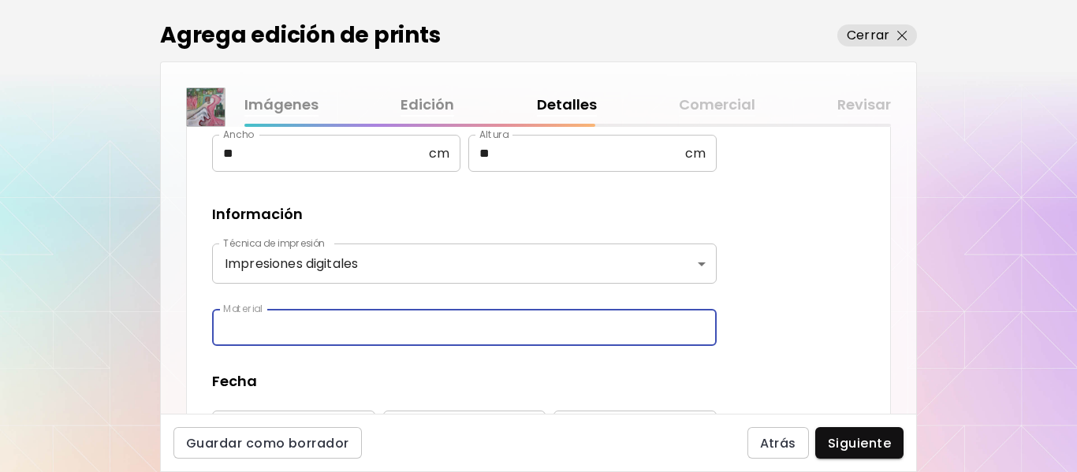
click at [332, 339] on input "text" at bounding box center [464, 327] width 504 height 37
type input "**********"
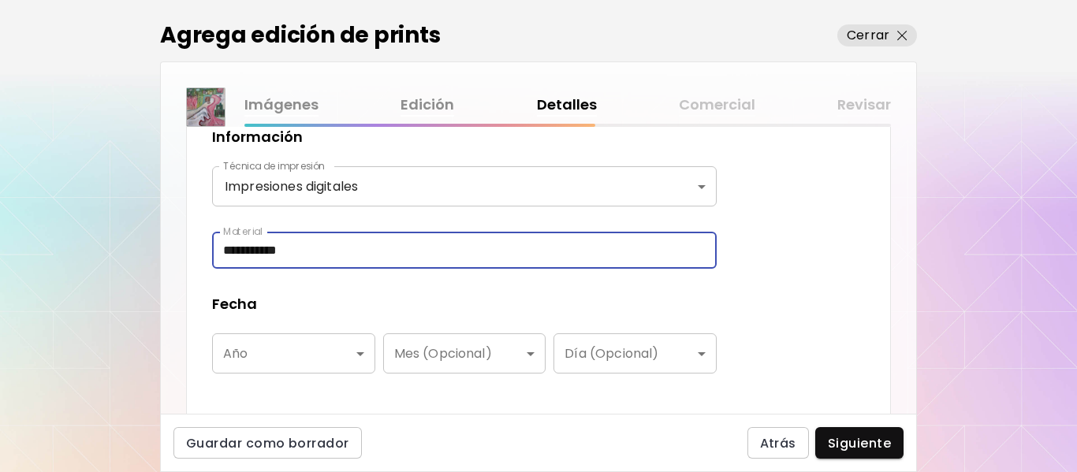
scroll to position [1642, 0]
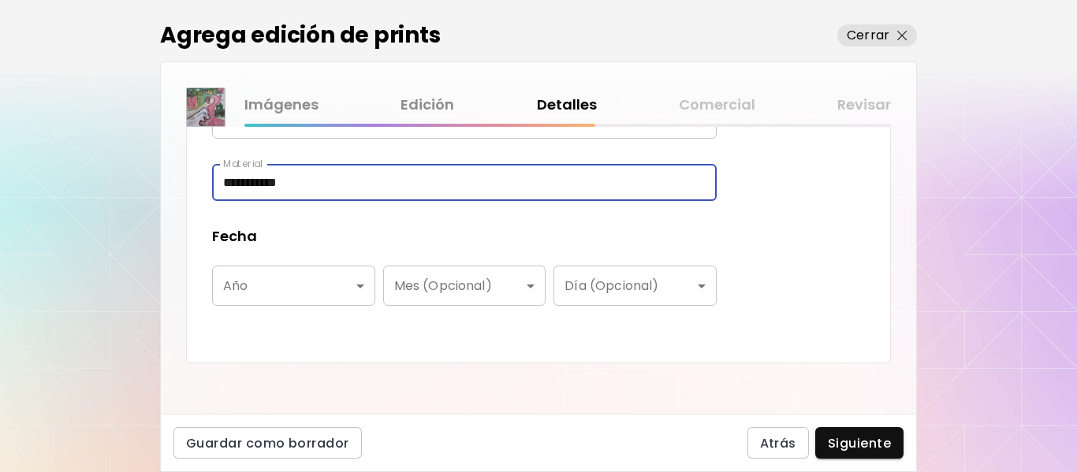
click at [366, 290] on body "**********" at bounding box center [538, 236] width 1077 height 472
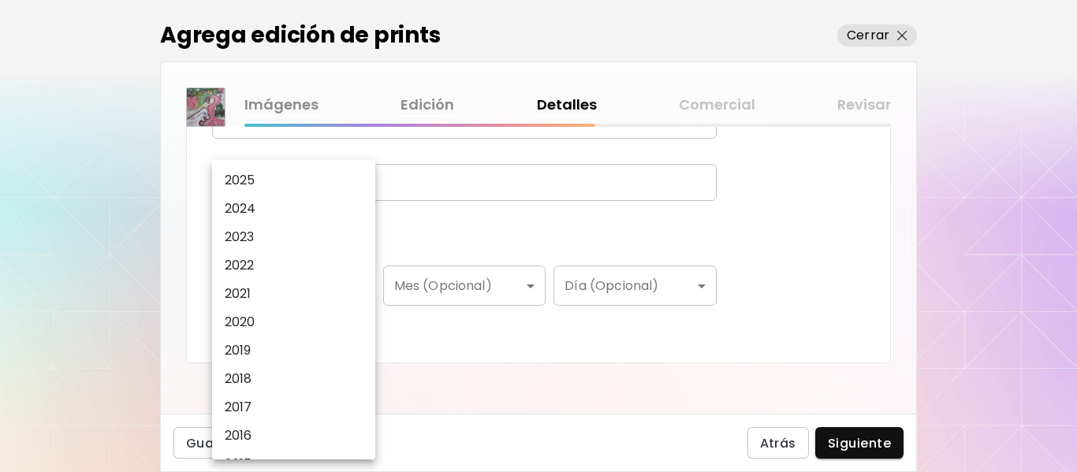
click at [260, 176] on li "2025" at bounding box center [297, 180] width 171 height 28
type input "****"
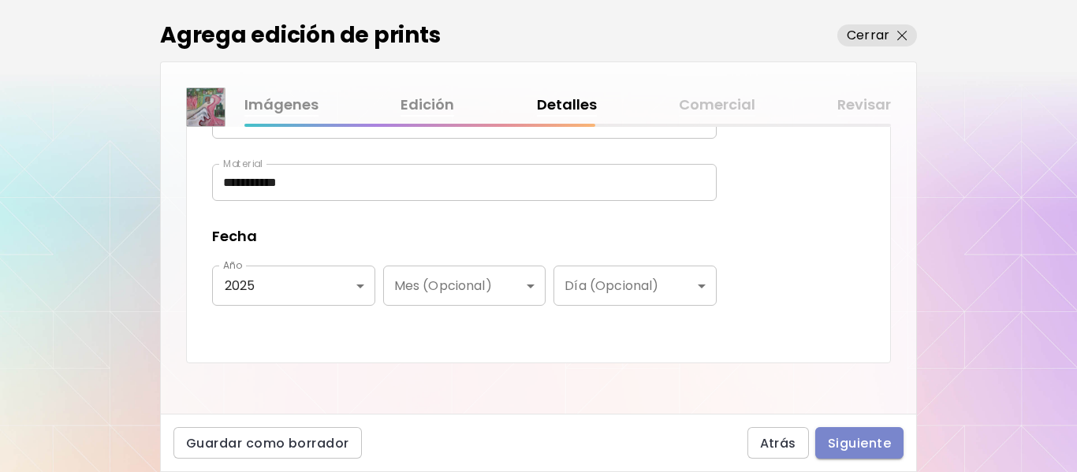
click at [889, 444] on span "Siguiente" at bounding box center [859, 443] width 63 height 17
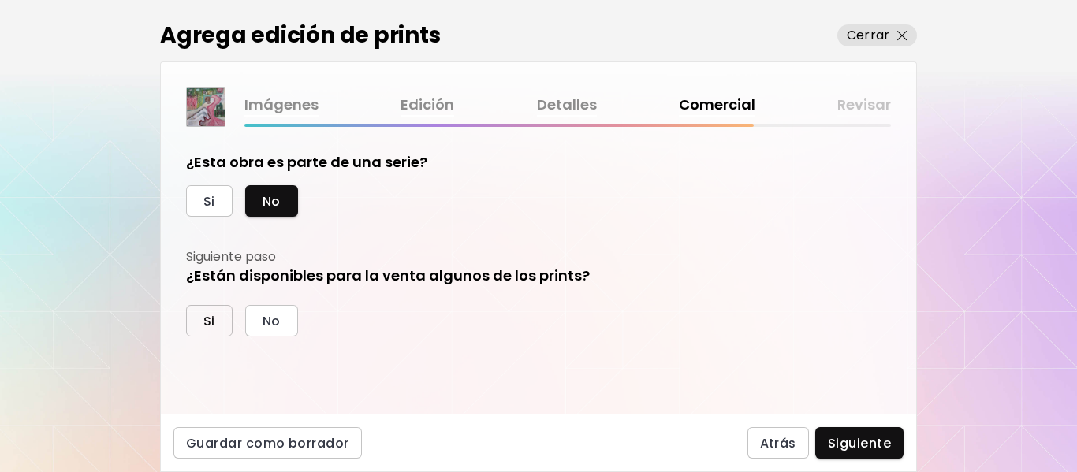
click at [219, 315] on button "Si" at bounding box center [209, 321] width 47 height 32
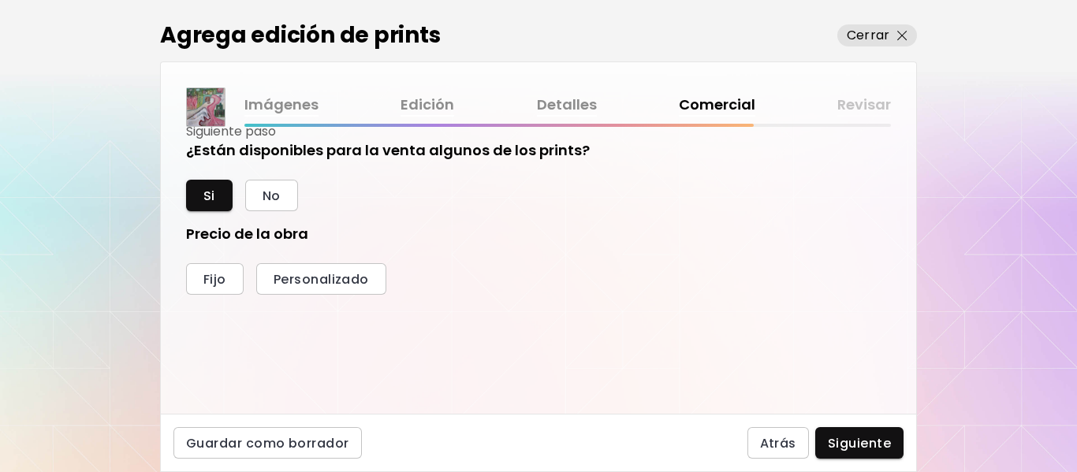
scroll to position [132, 0]
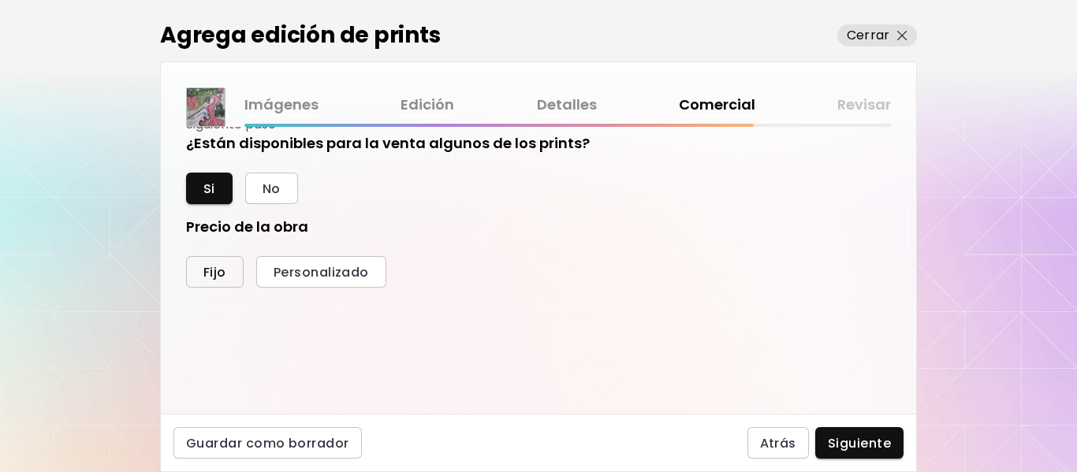
click at [208, 262] on button "Fijo" at bounding box center [215, 272] width 58 height 32
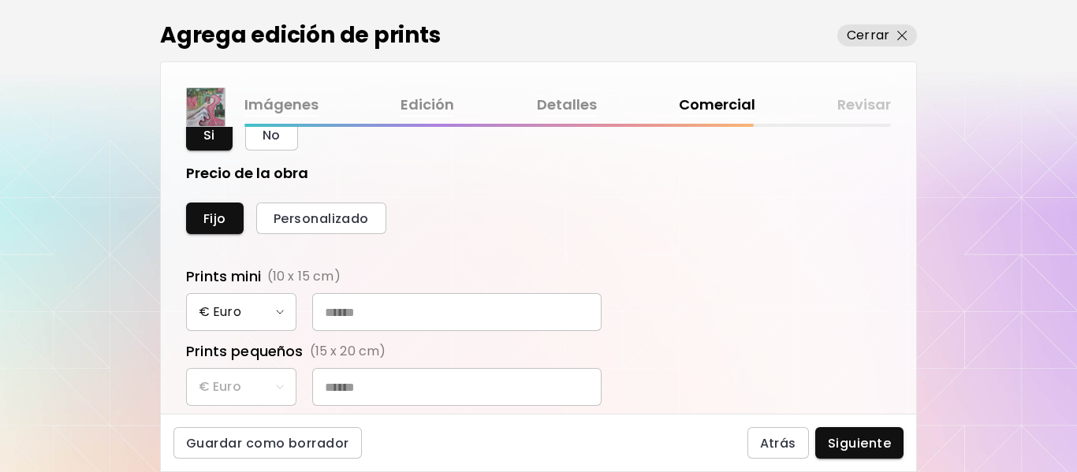
scroll to position [211, 0]
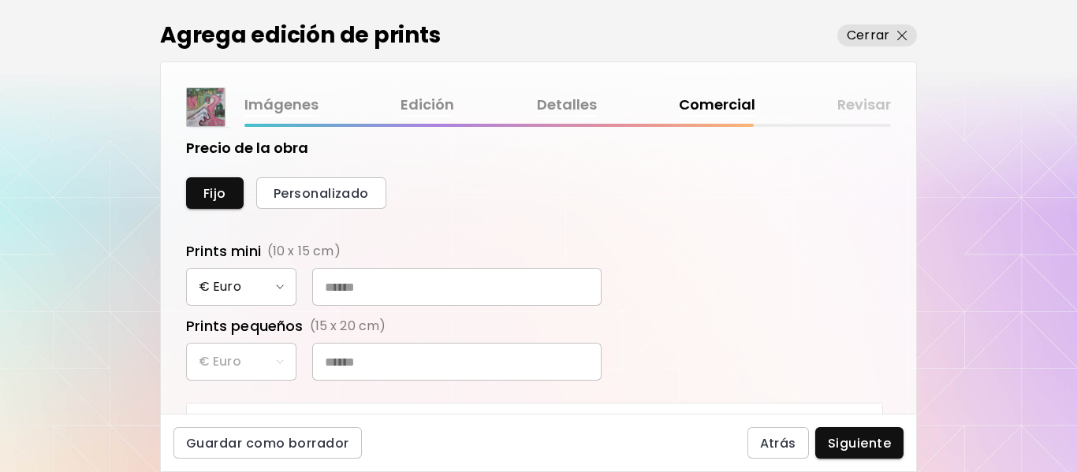
click at [384, 285] on input "text" at bounding box center [456, 287] width 289 height 38
type input "**"
click at [352, 363] on input "text" at bounding box center [456, 362] width 289 height 38
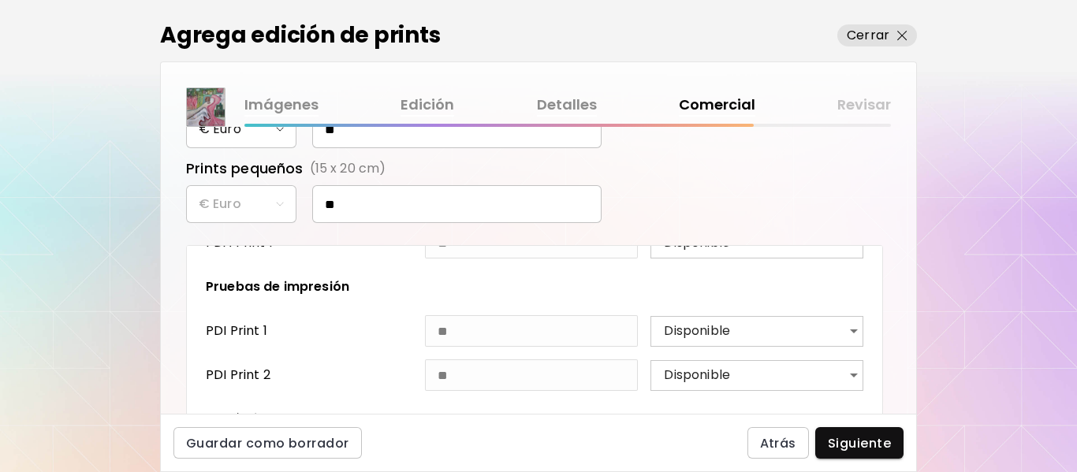
scroll to position [2109, 0]
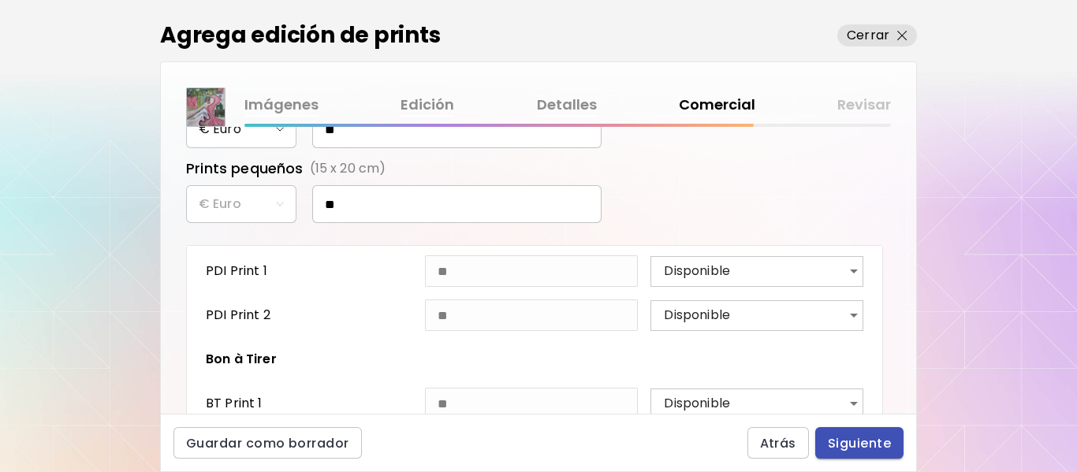
type input "**"
click at [854, 435] on span "Siguiente" at bounding box center [859, 443] width 63 height 17
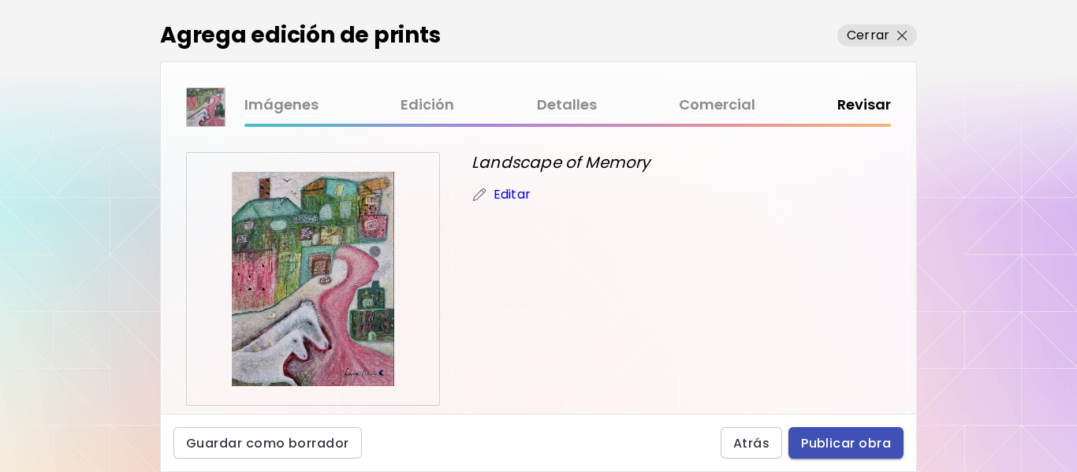
click at [872, 444] on span "Publicar obra" at bounding box center [846, 443] width 90 height 17
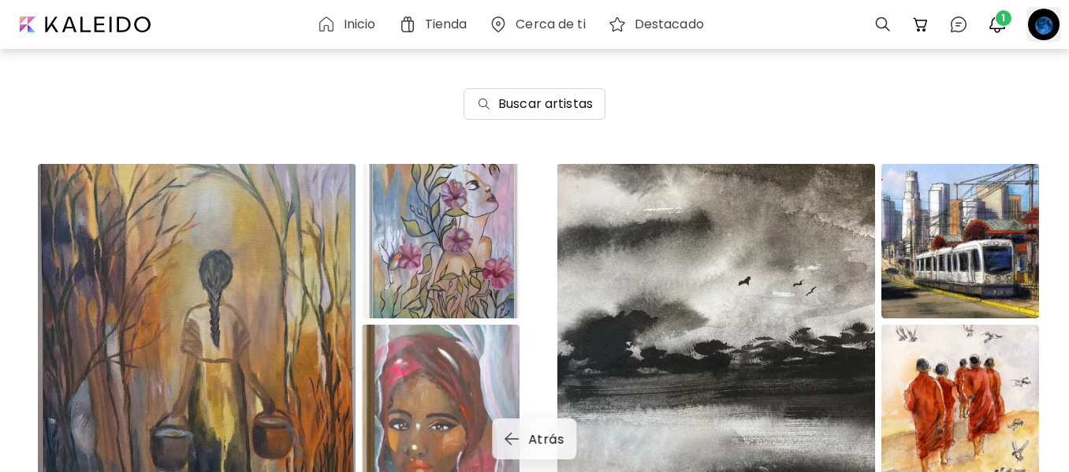
click at [1049, 24] on div at bounding box center [1043, 24] width 35 height 35
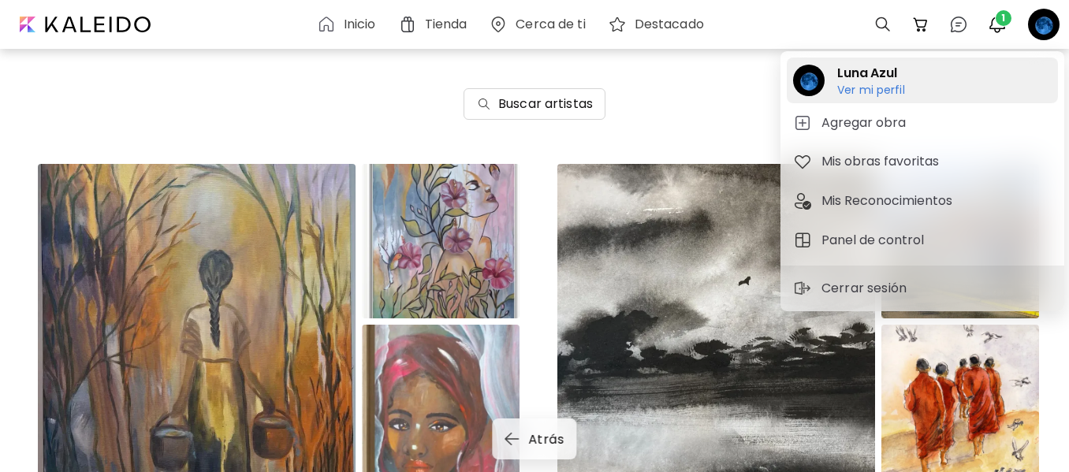
click at [858, 83] on h6 "Ver mi perfil" at bounding box center [871, 90] width 68 height 14
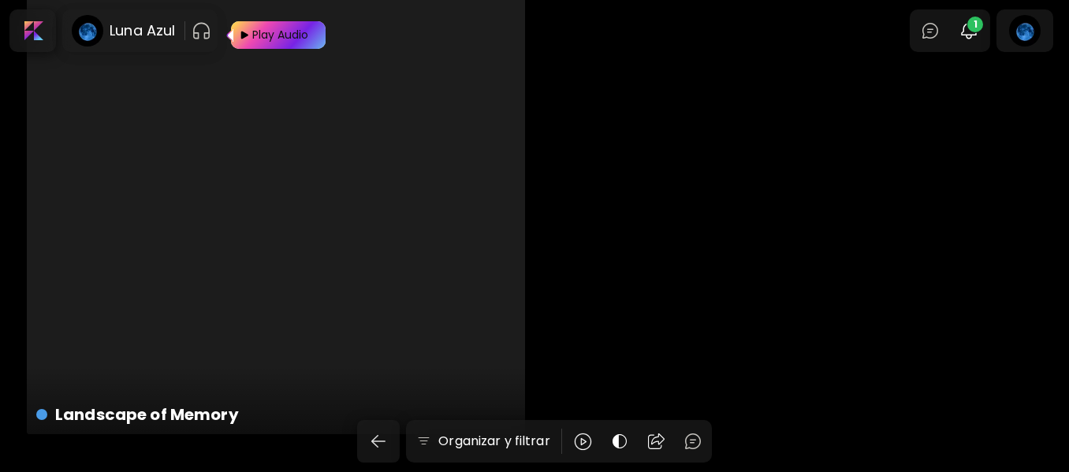
scroll to position [13454, 0]
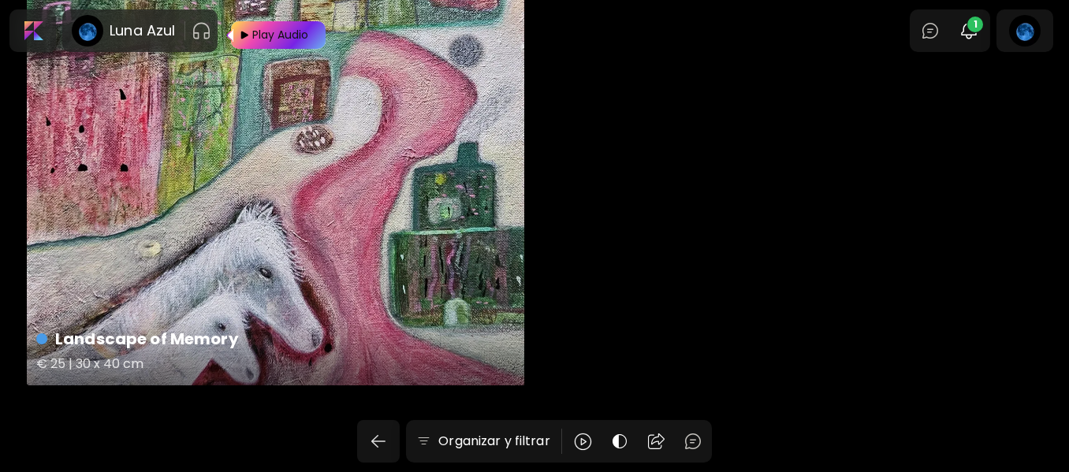
click at [149, 346] on h4 "Landscape of Memory" at bounding box center [274, 339] width 476 height 24
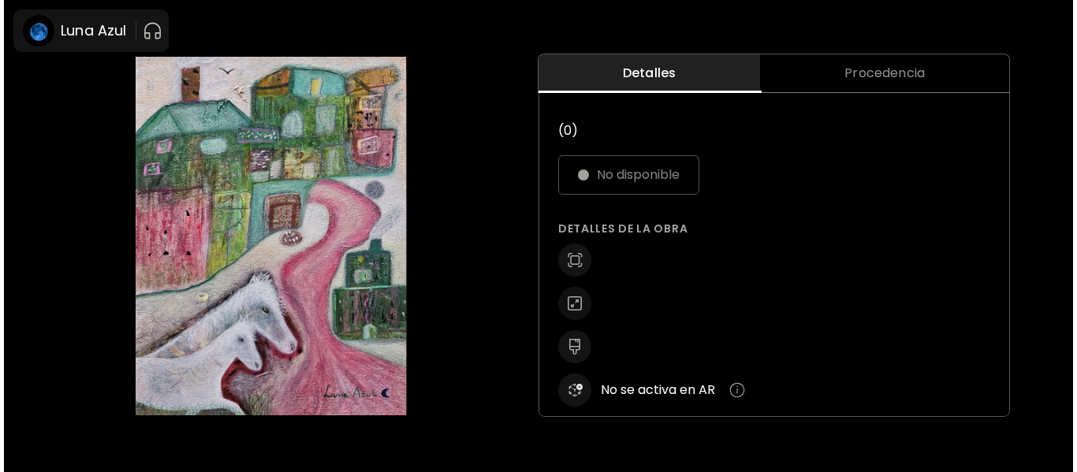
scroll to position [35, 0]
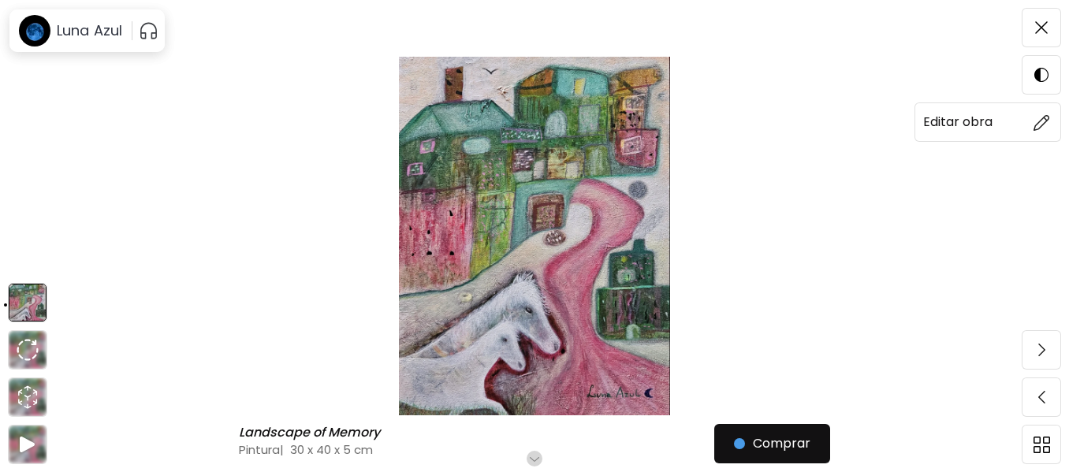
click at [1044, 117] on img at bounding box center [1041, 122] width 17 height 17
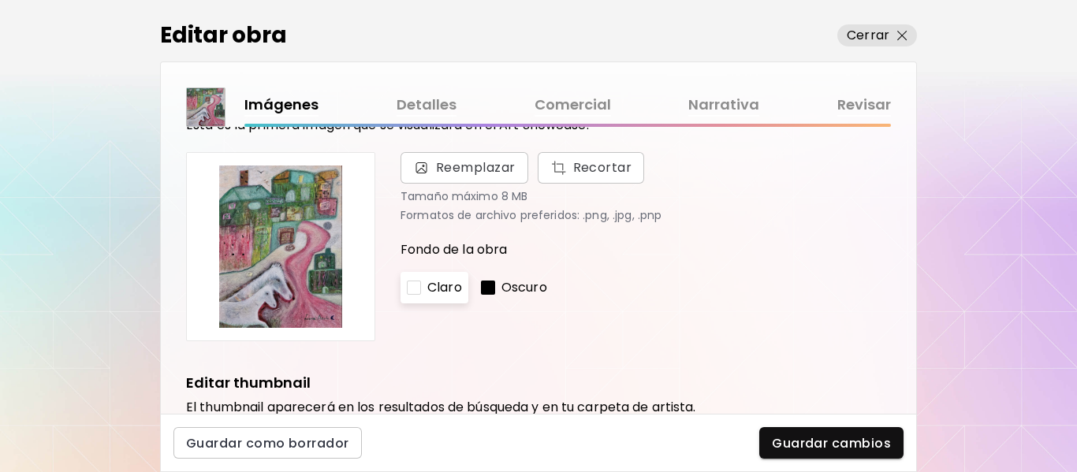
scroll to position [158, 0]
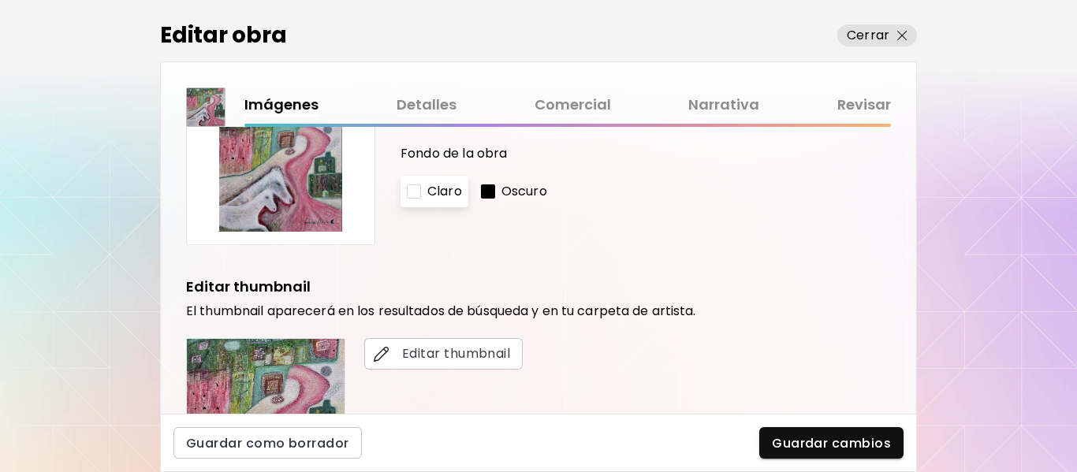
click at [577, 102] on link "Comercial" at bounding box center [572, 105] width 76 height 23
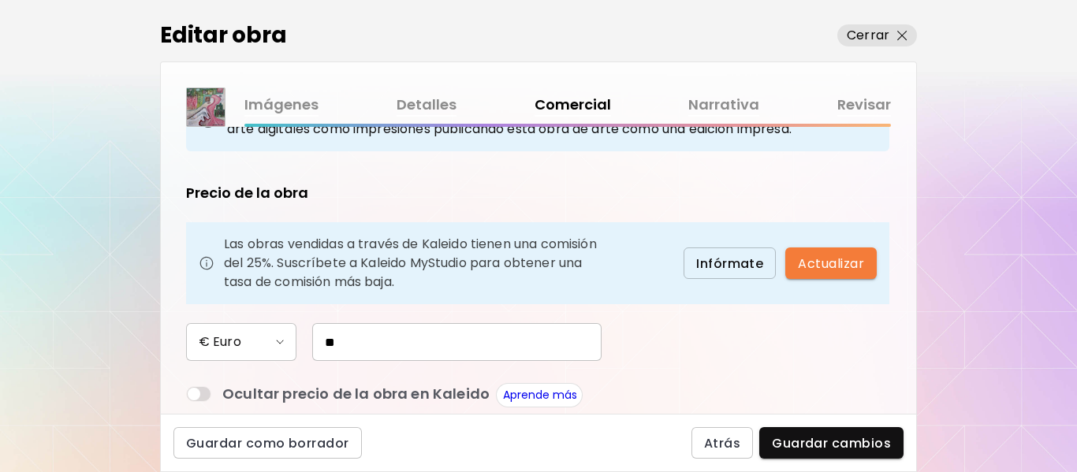
scroll to position [158, 0]
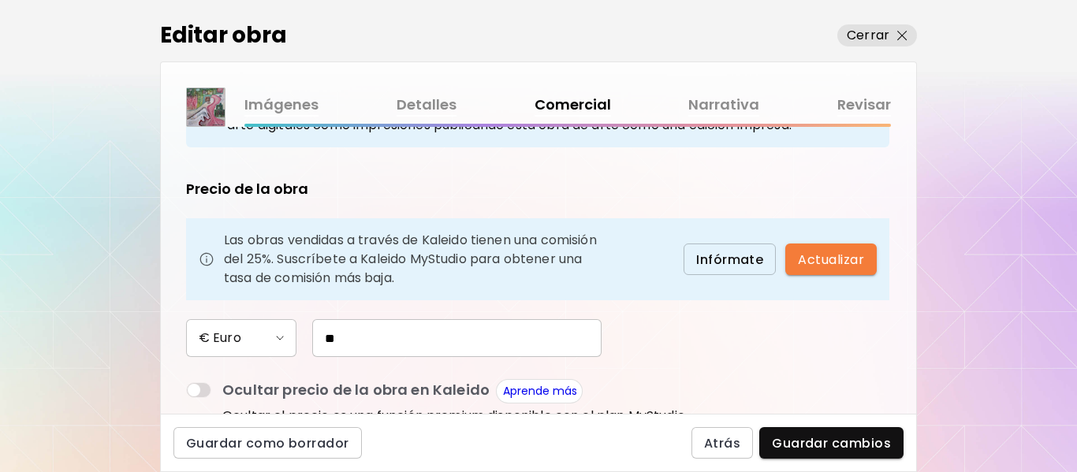
click at [367, 338] on input "**" at bounding box center [456, 338] width 289 height 38
type input "*****"
click at [826, 444] on span "Guardar cambios" at bounding box center [831, 443] width 119 height 17
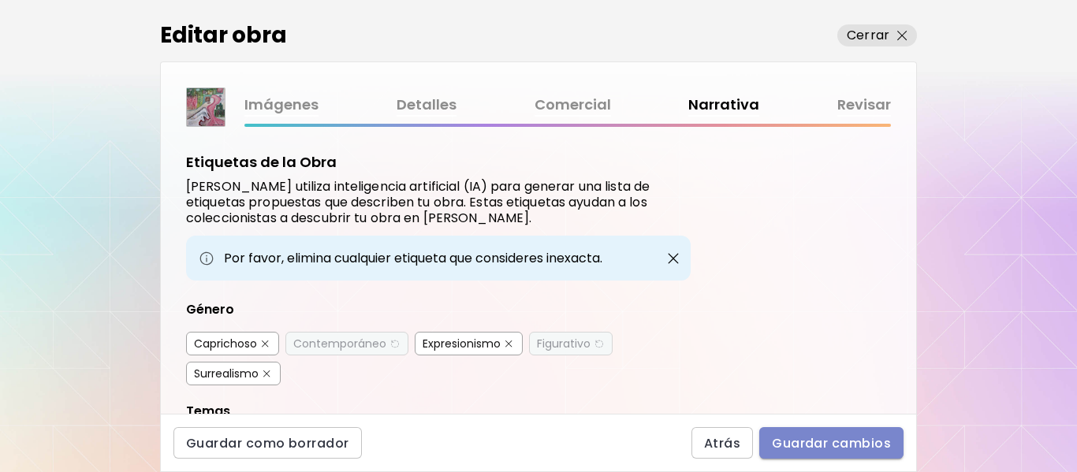
click at [813, 436] on span "Guardar cambios" at bounding box center [831, 443] width 119 height 17
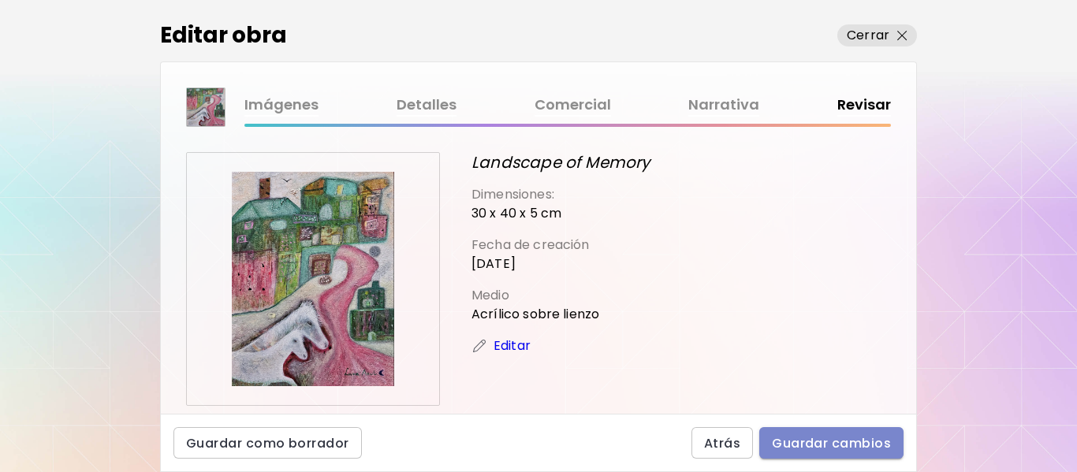
click at [815, 437] on span "Guardar cambios" at bounding box center [831, 443] width 119 height 17
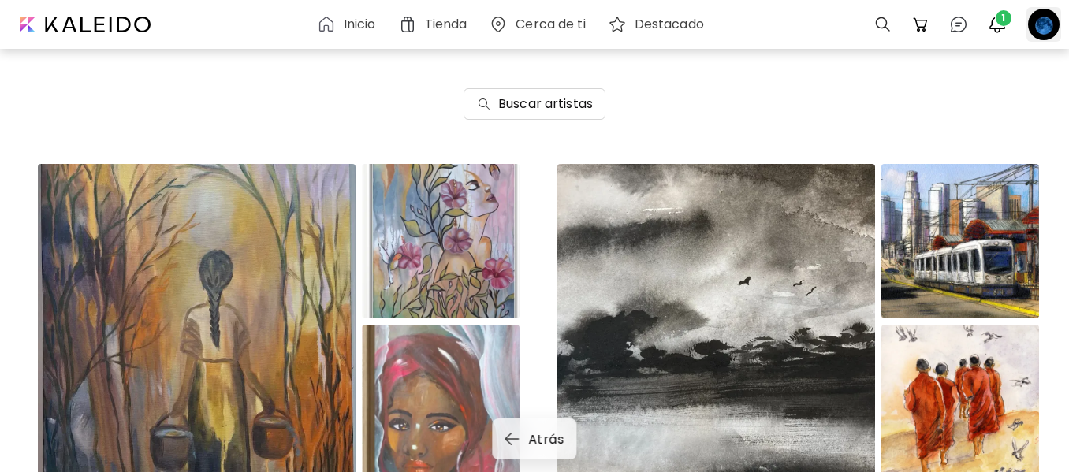
click at [1048, 24] on div at bounding box center [1043, 24] width 35 height 35
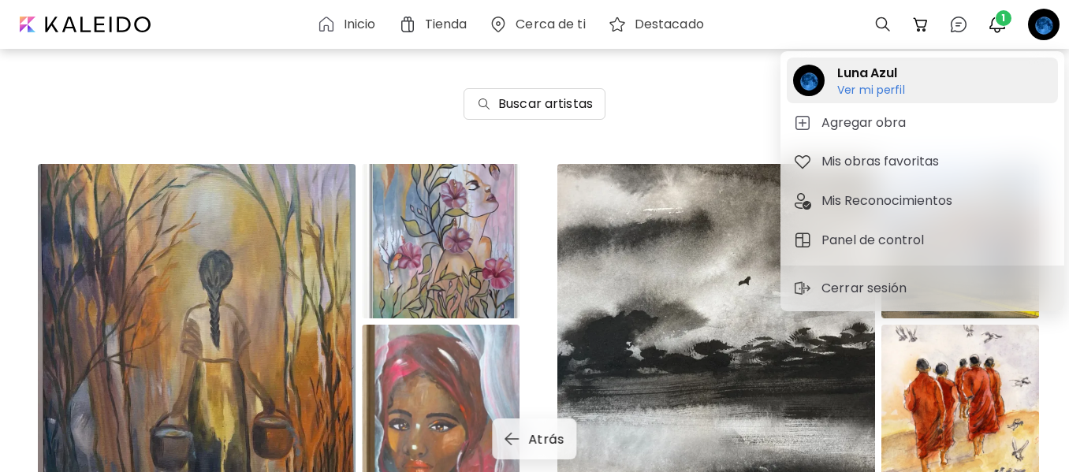
click at [878, 87] on h6 "Ver mi perfil" at bounding box center [871, 90] width 68 height 14
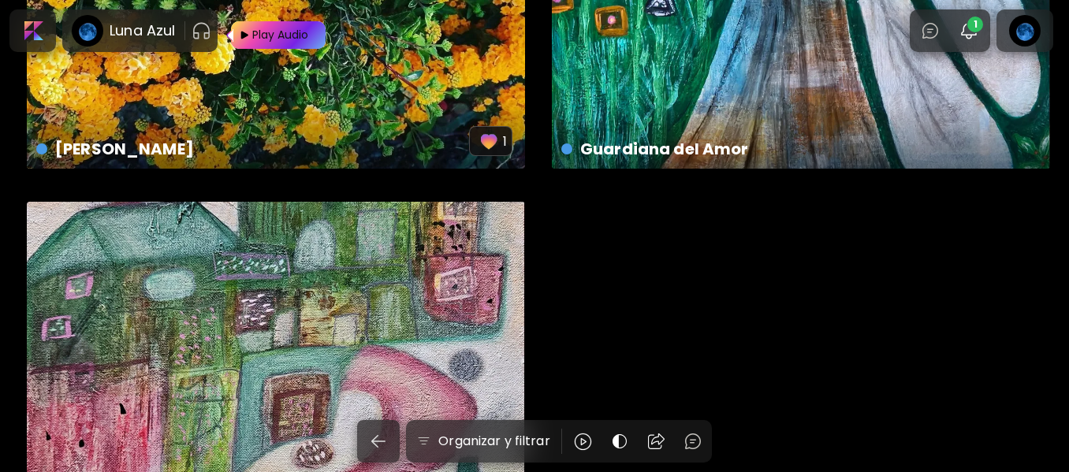
scroll to position [13139, 0]
